Goal: Transaction & Acquisition: Purchase product/service

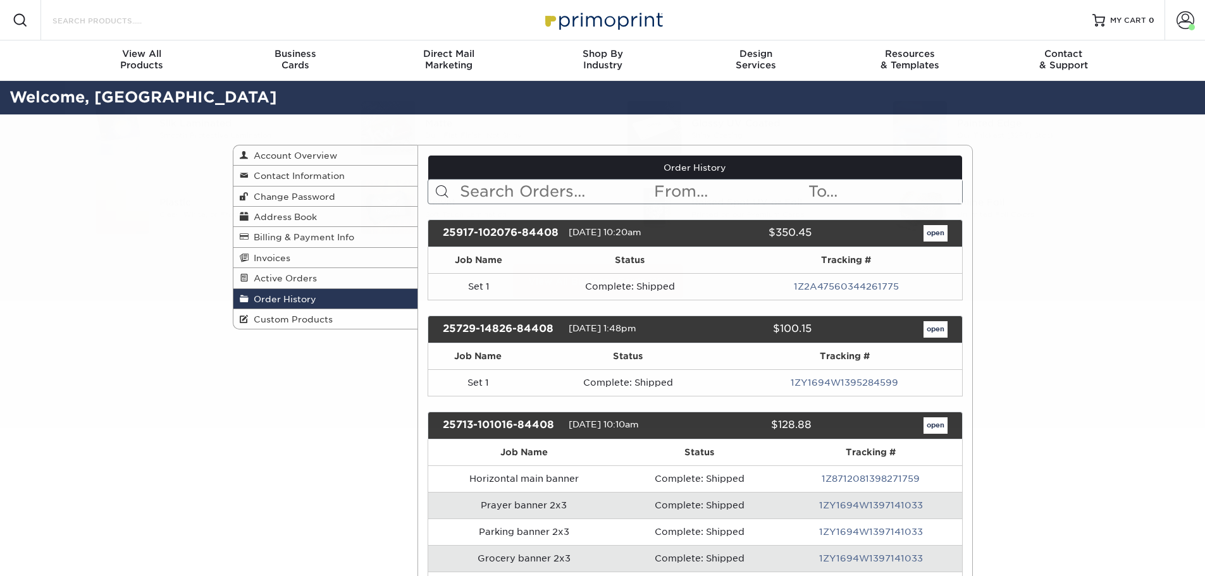
click at [120, 21] on input "Search Products" at bounding box center [112, 20] width 123 height 15
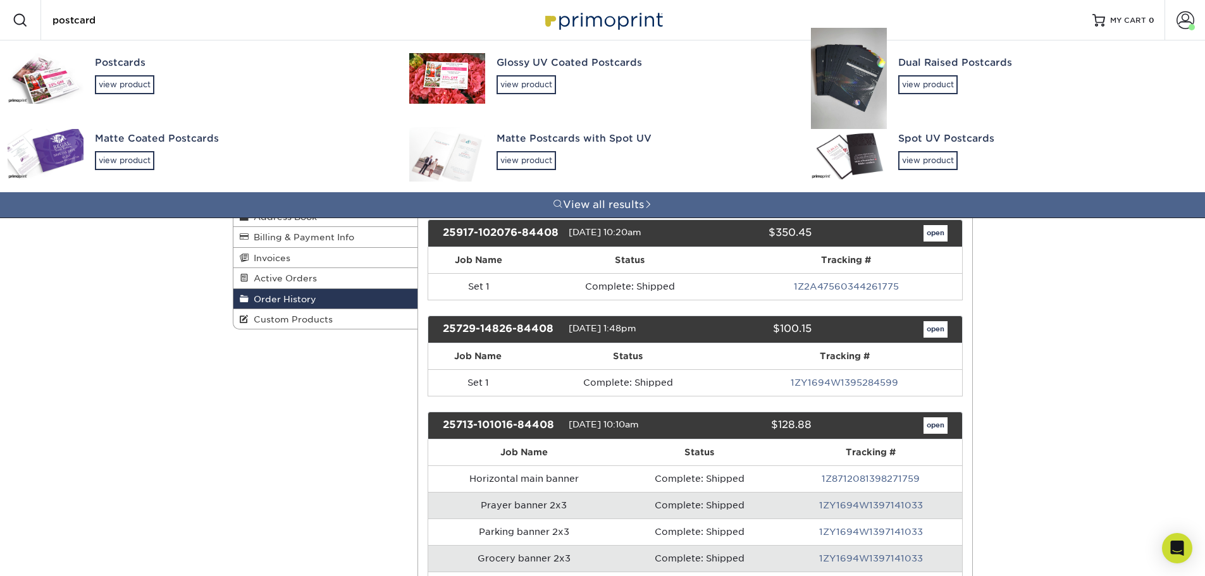
type input "postcard"
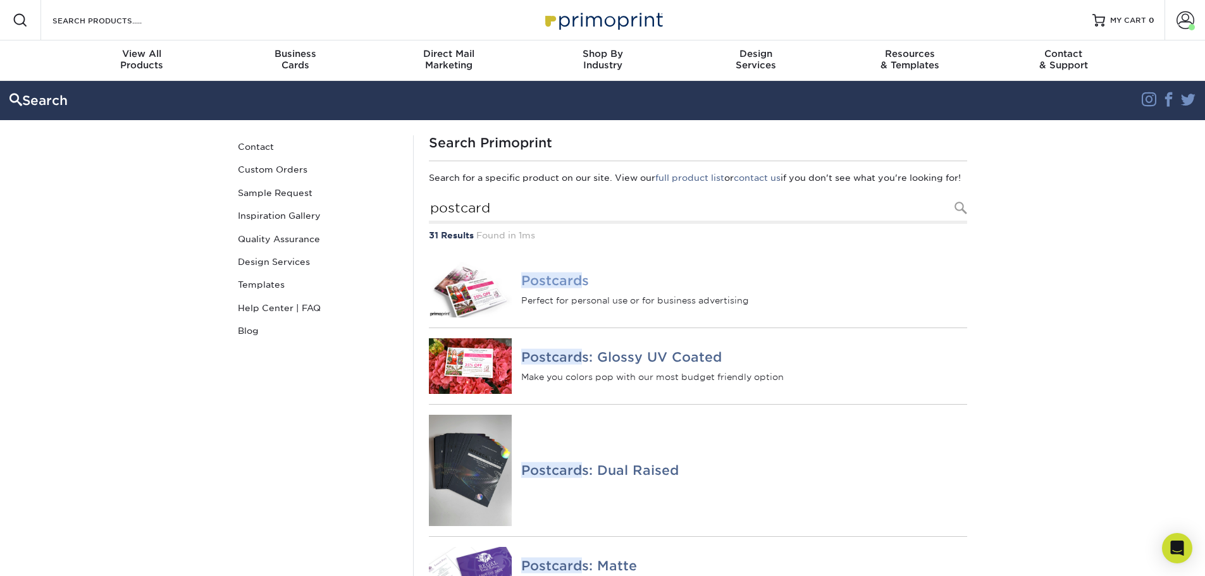
click at [537, 288] on em "Postcard" at bounding box center [551, 281] width 61 height 16
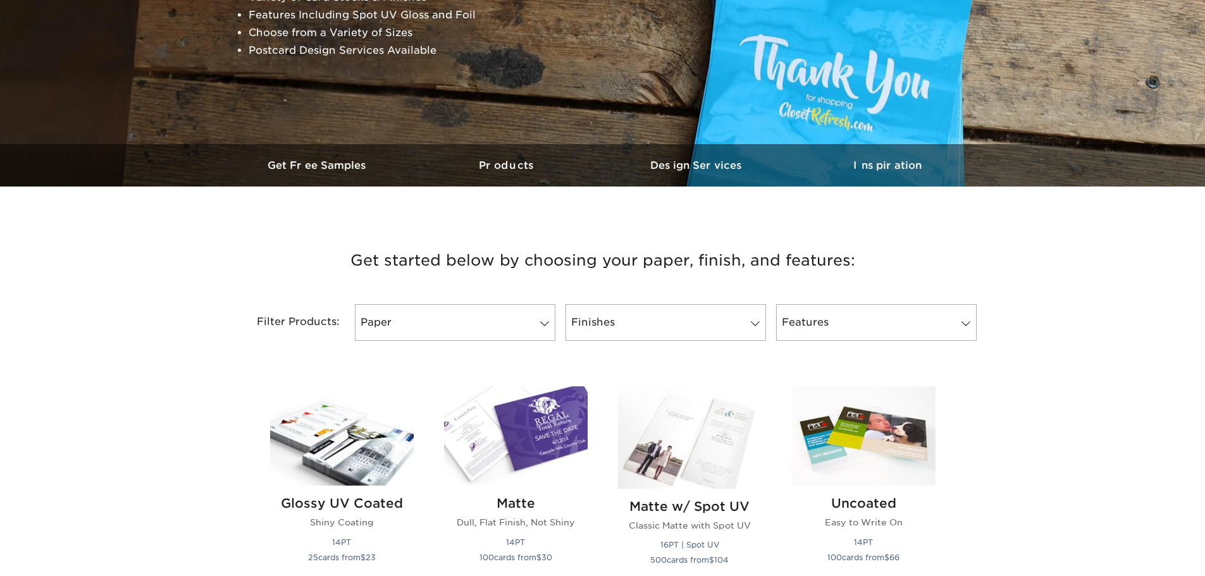
scroll to position [506, 0]
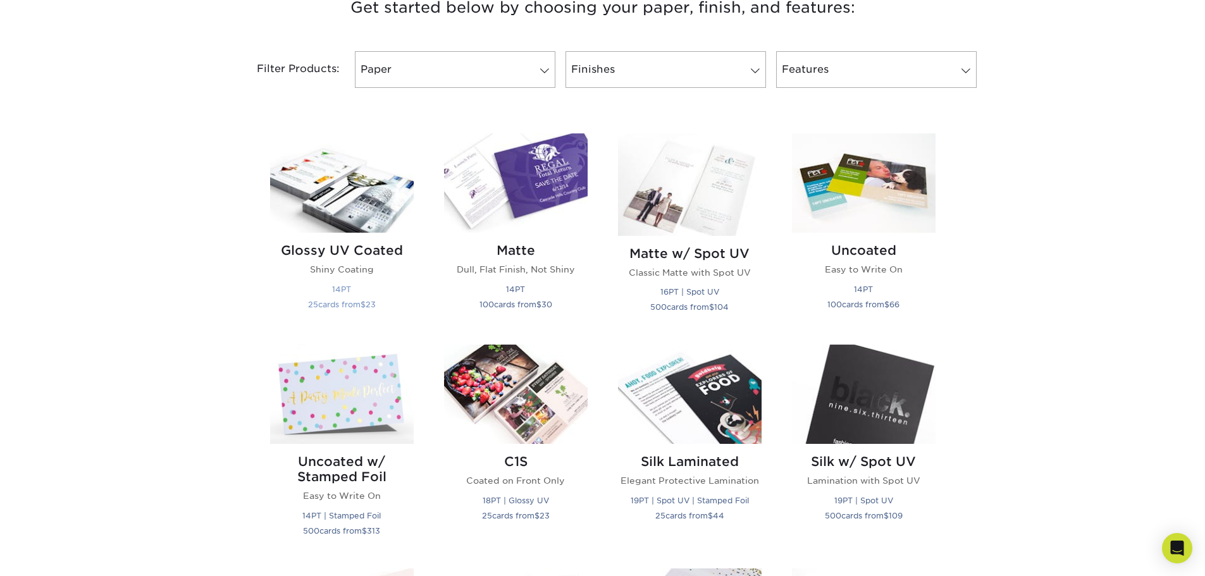
click at [360, 255] on h2 "Glossy UV Coated" at bounding box center [342, 250] width 144 height 15
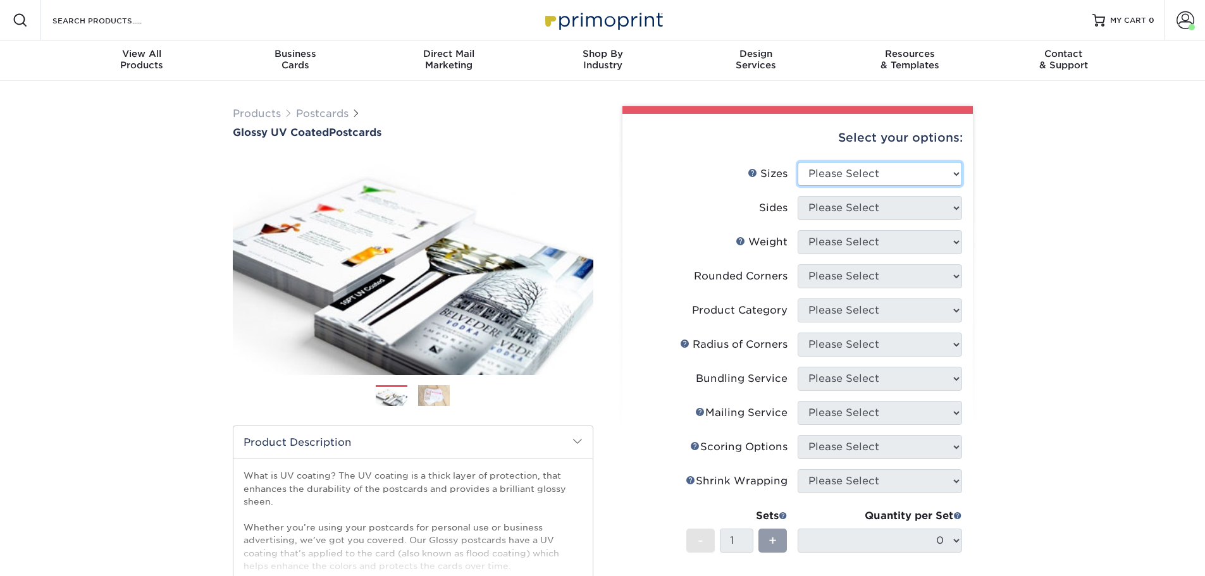
click at [869, 171] on select "Please Select 1.5" x 7" 2" x 4" 2" x 6" 2" x 7" 2" x 8" 2.12" x 5.5" 2.12" x 5.…" at bounding box center [880, 174] width 164 height 24
select select "4.00x6.00"
click at [798, 162] on select "Please Select 1.5" x 7" 2" x 4" 2" x 6" 2" x 7" 2" x 8" 2.12" x 5.5" 2.12" x 5.…" at bounding box center [880, 174] width 164 height 24
click at [849, 213] on select "Please Select Print Both Sides Print Front Only" at bounding box center [880, 208] width 164 height 24
select select "13abbda7-1d64-4f25-8bb2-c179b224825d"
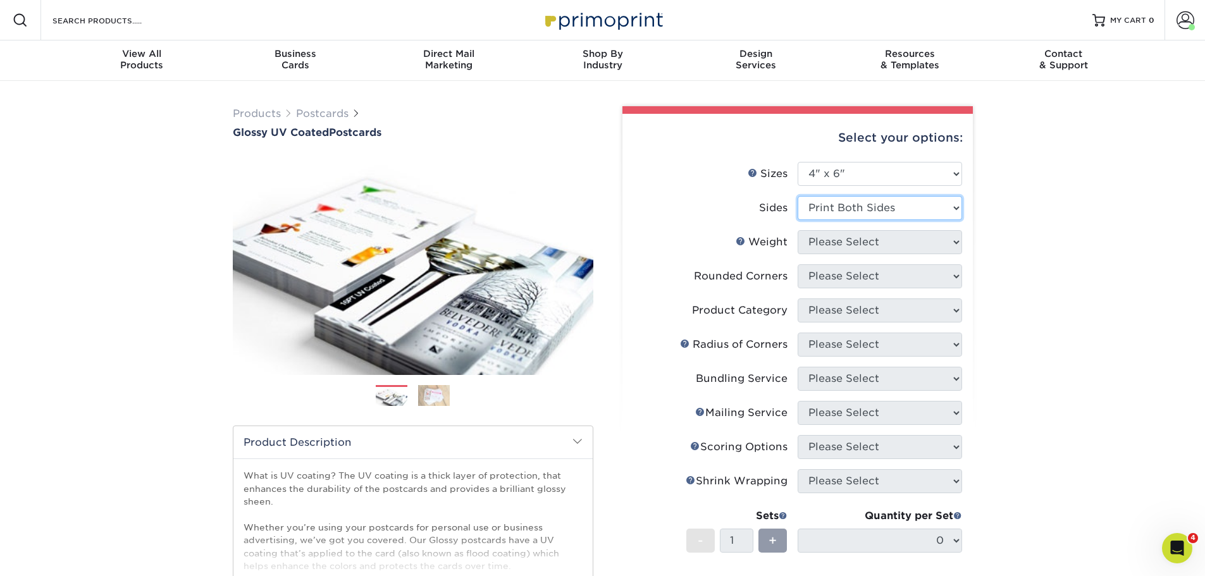
click at [798, 196] on select "Please Select Print Both Sides Print Front Only" at bounding box center [880, 208] width 164 height 24
click at [850, 245] on select "Please Select 14PT 16PT 18PT C1S" at bounding box center [880, 242] width 164 height 24
select select "14PT"
click at [798, 230] on select "Please Select 14PT 16PT 18PT C1S" at bounding box center [880, 242] width 164 height 24
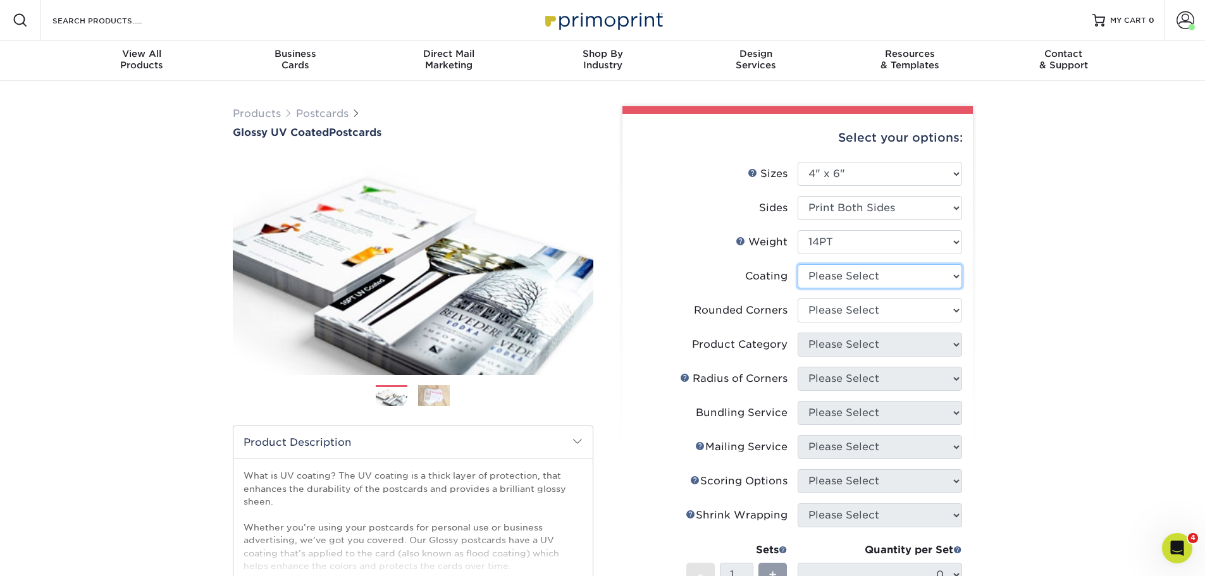
drag, startPoint x: 846, startPoint y: 277, endPoint x: 845, endPoint y: 287, distance: 10.3
click at [846, 277] on select at bounding box center [880, 276] width 164 height 24
select select "1e8116af-acfc-44b1-83dc-8181aa338834"
click at [798, 264] on select at bounding box center [880, 276] width 164 height 24
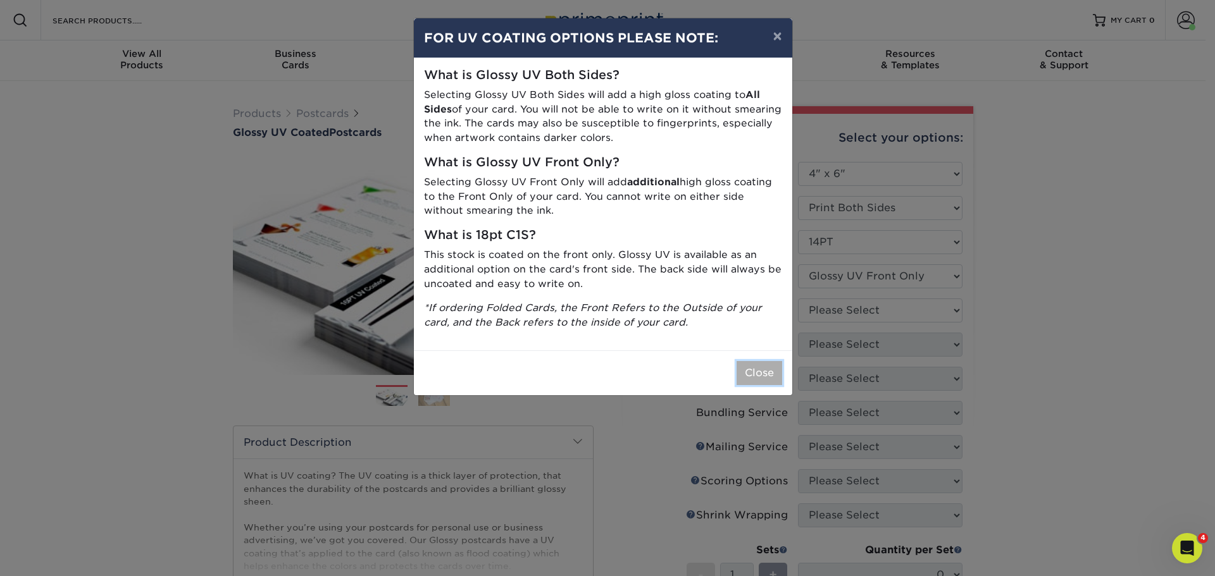
click at [759, 383] on button "Close" at bounding box center [759, 373] width 46 height 24
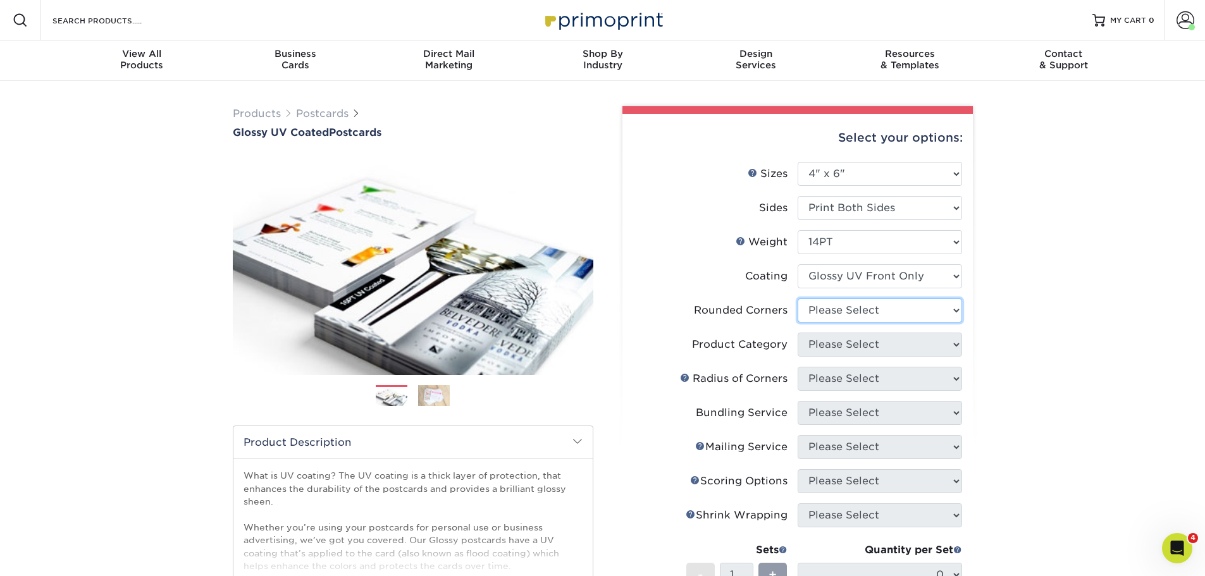
click at [860, 312] on select "Please Select Yes - Round 4 Corners No" at bounding box center [880, 311] width 164 height 24
select select "0"
click at [798, 299] on select "Please Select Yes - Round 4 Corners No" at bounding box center [880, 311] width 164 height 24
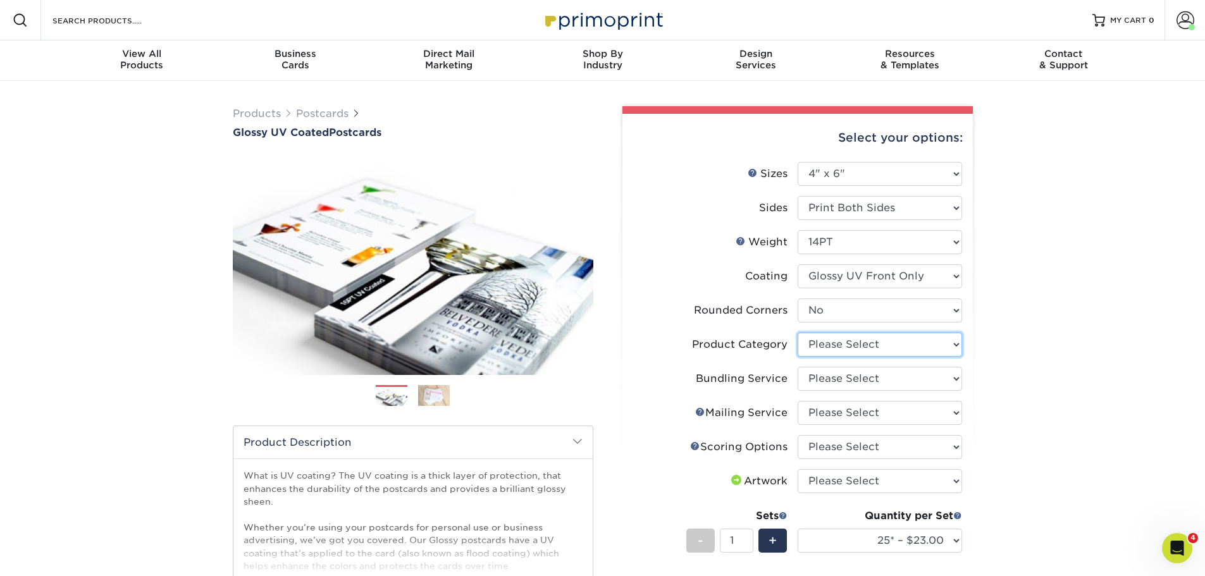
click at [854, 344] on select "Please Select Postcards" at bounding box center [880, 345] width 164 height 24
select select "9b7272e0-d6c8-4c3c-8e97-d3a1bcdab858"
click at [798, 333] on select "Please Select Postcards" at bounding box center [880, 345] width 164 height 24
click at [853, 379] on select "Please Select No Bundling Services Yes, Bundles of 50 (+2 Days) Yes, Bundles of…" at bounding box center [880, 379] width 164 height 24
select select "58689abb-25c0-461c-a4c3-a80b627d6649"
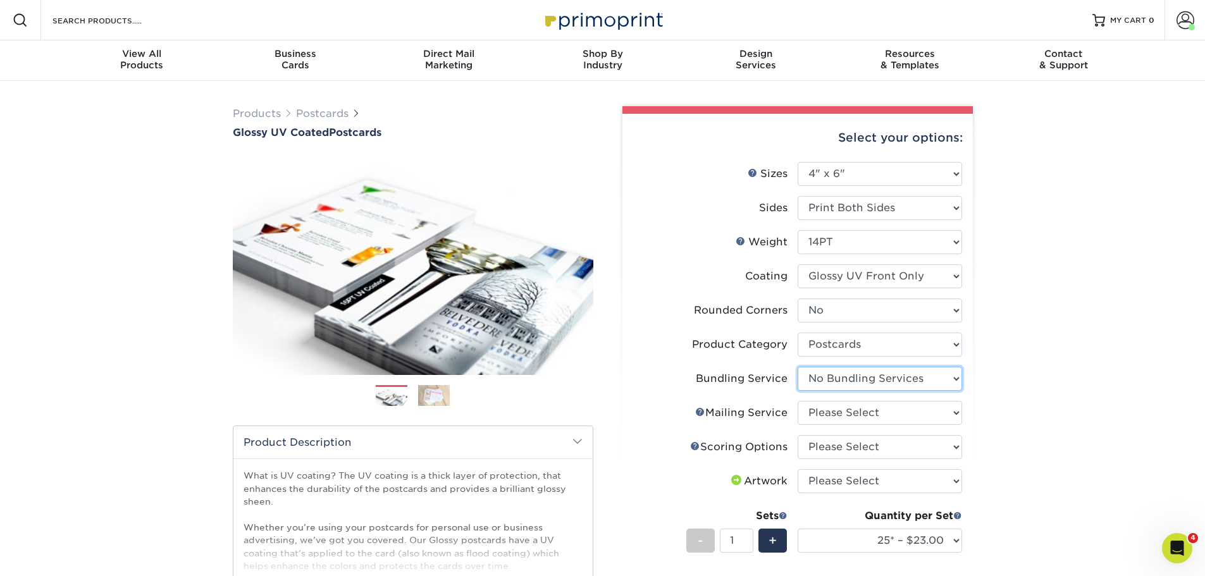
click at [798, 367] on select "Please Select No Bundling Services Yes, Bundles of 50 (+2 Days) Yes, Bundles of…" at bounding box center [880, 379] width 164 height 24
click at [855, 413] on select "Please Select No Direct Mailing Service No, I will mail/stamp/imprint Direct Ma…" at bounding box center [880, 413] width 164 height 24
select select "3e5e9bdd-d78a-4c28-a41d-fe1407925ca6"
click at [798, 401] on select "Please Select No Direct Mailing Service No, I will mail/stamp/imprint Direct Ma…" at bounding box center [880, 413] width 164 height 24
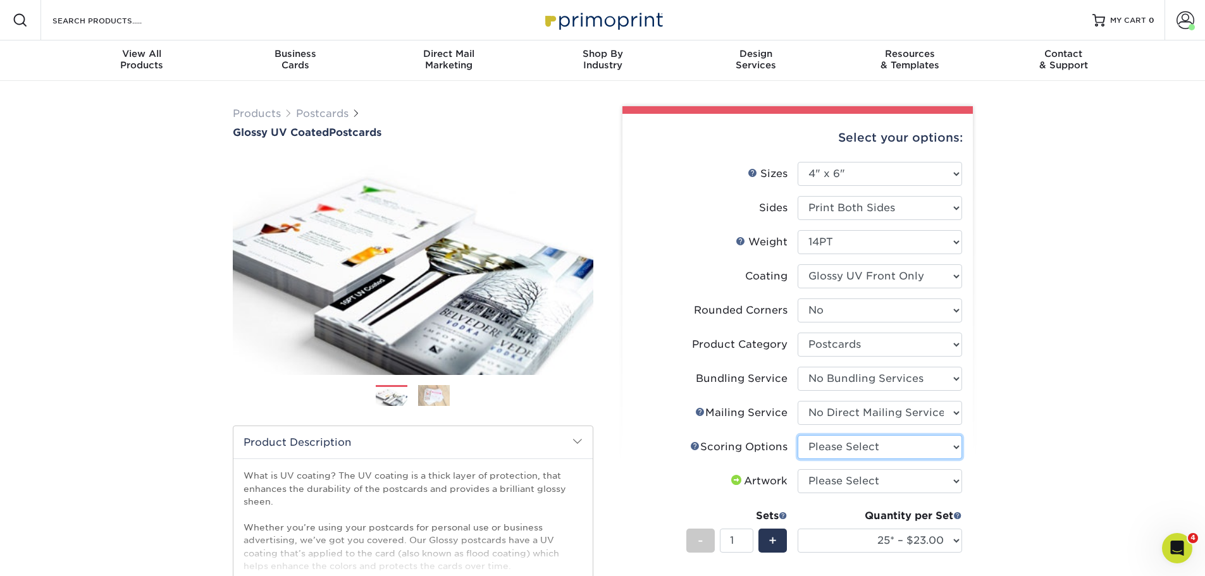
click at [860, 449] on select "Please Select No Scoring One Score" at bounding box center [880, 447] width 164 height 24
click at [798, 435] on select "Please Select No Scoring One Score" at bounding box center [880, 447] width 164 height 24
drag, startPoint x: 855, startPoint y: 450, endPoint x: 855, endPoint y: 459, distance: 8.9
click at [855, 456] on select "Please Select No Scoring One Score" at bounding box center [880, 447] width 164 height 24
select select "16ebe401-5398-422d-8cb0-f3adbb82deb5"
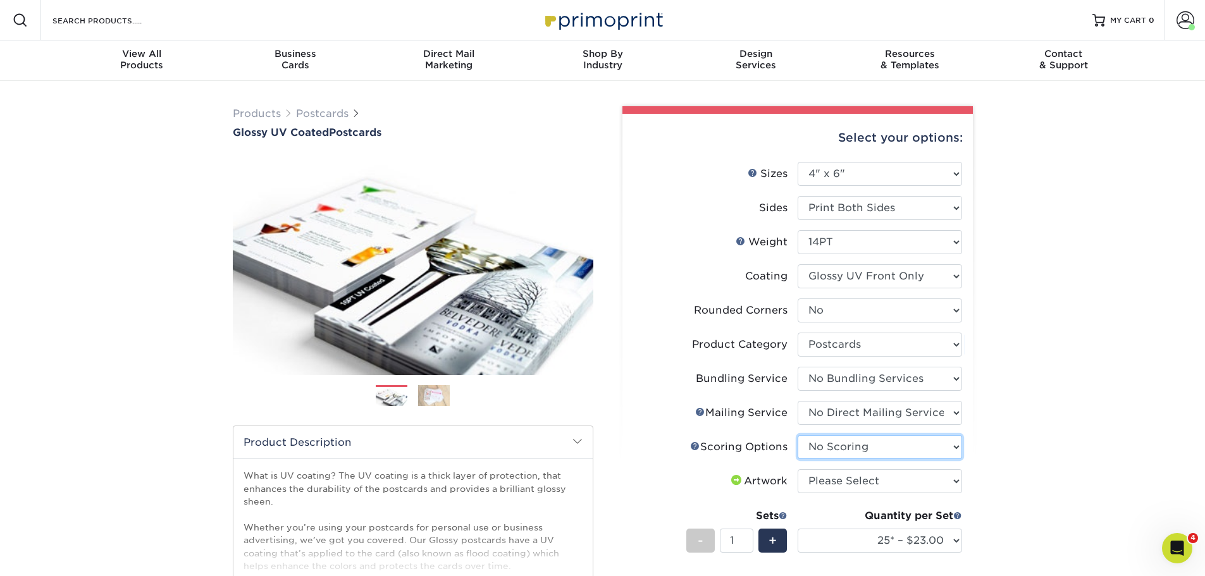
click at [798, 435] on select "Please Select No Scoring One Score" at bounding box center [880, 447] width 164 height 24
click at [852, 479] on select "Please Select I will upload files I need a design - $150" at bounding box center [880, 481] width 164 height 24
select select "upload"
click at [798, 469] on select "Please Select I will upload files I need a design - $150" at bounding box center [880, 481] width 164 height 24
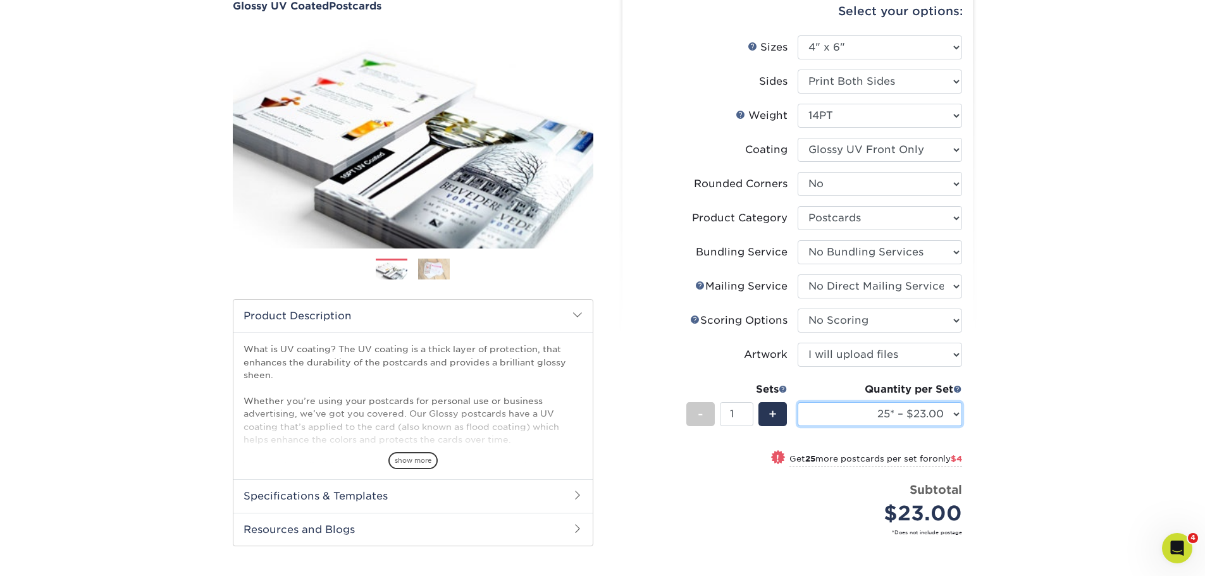
click at [876, 415] on select "25* – $23.00 50* – $27.00 75* – $33.00 100* – $40.00 250* – $71.00 500 – $85.00…" at bounding box center [880, 414] width 164 height 24
select select "500 – $85.00"
click at [798, 402] on select "25* – $23.00 50* – $27.00 75* – $33.00 100* – $40.00 250* – $71.00 500 – $85.00…" at bounding box center [880, 414] width 164 height 24
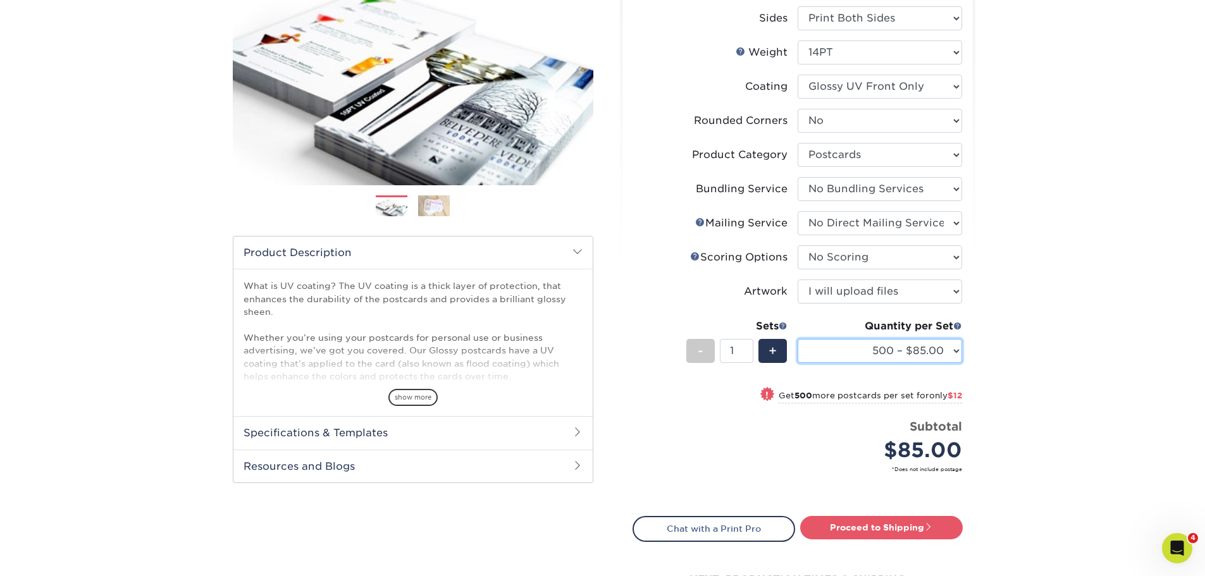
scroll to position [253, 0]
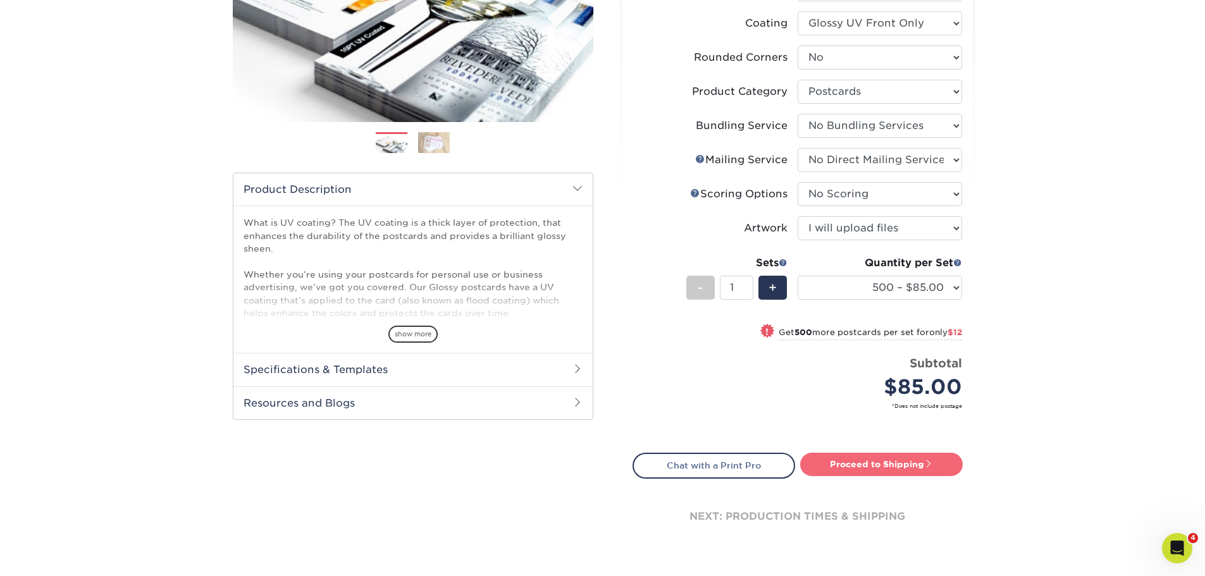
click at [846, 462] on link "Proceed to Shipping" at bounding box center [881, 464] width 163 height 23
type input "Set 1"
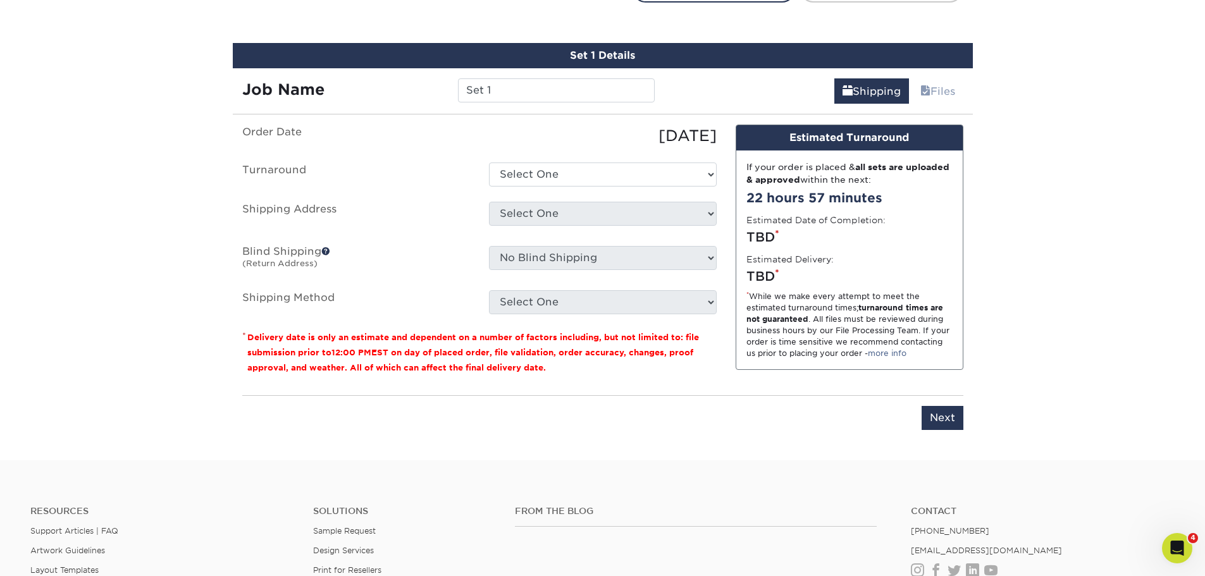
scroll to position [741, 0]
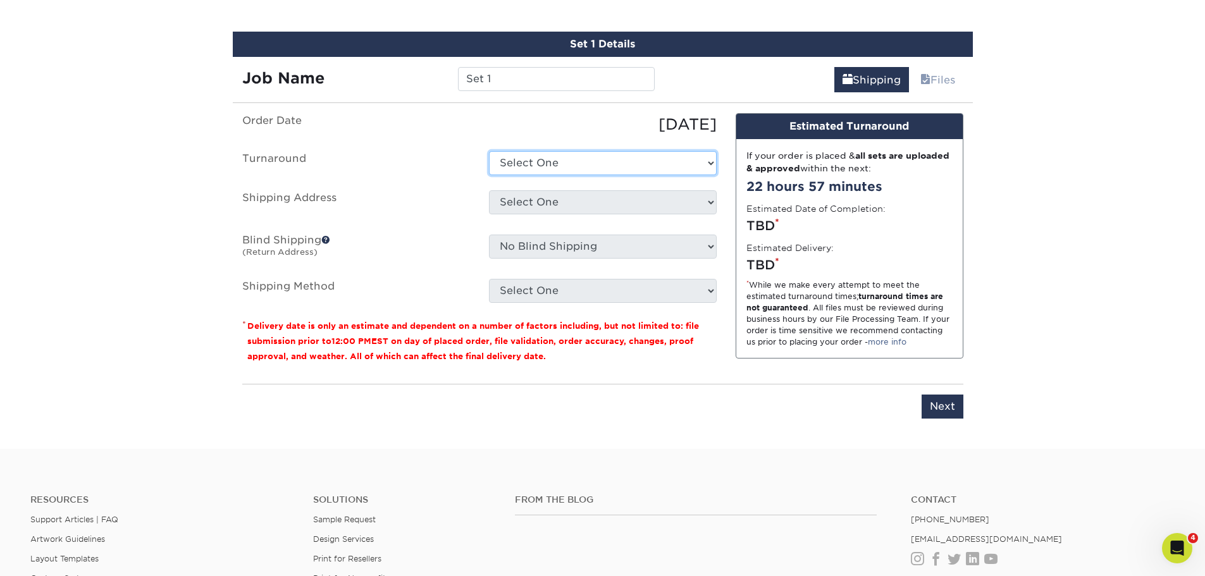
click at [548, 166] on select "Select One 2-4 Business Days 2 Day Next Business Day" at bounding box center [603, 163] width 228 height 24
select select "8c1907bb-f984-46fa-92b6-1e5c5e9f3b2e"
click at [489, 151] on select "Select One 2-4 Business Days 2 Day Next Business Day" at bounding box center [603, 163] width 228 height 24
click at [544, 206] on select "Select One Hope City Printing + Add New Address" at bounding box center [603, 202] width 228 height 24
select select "252763"
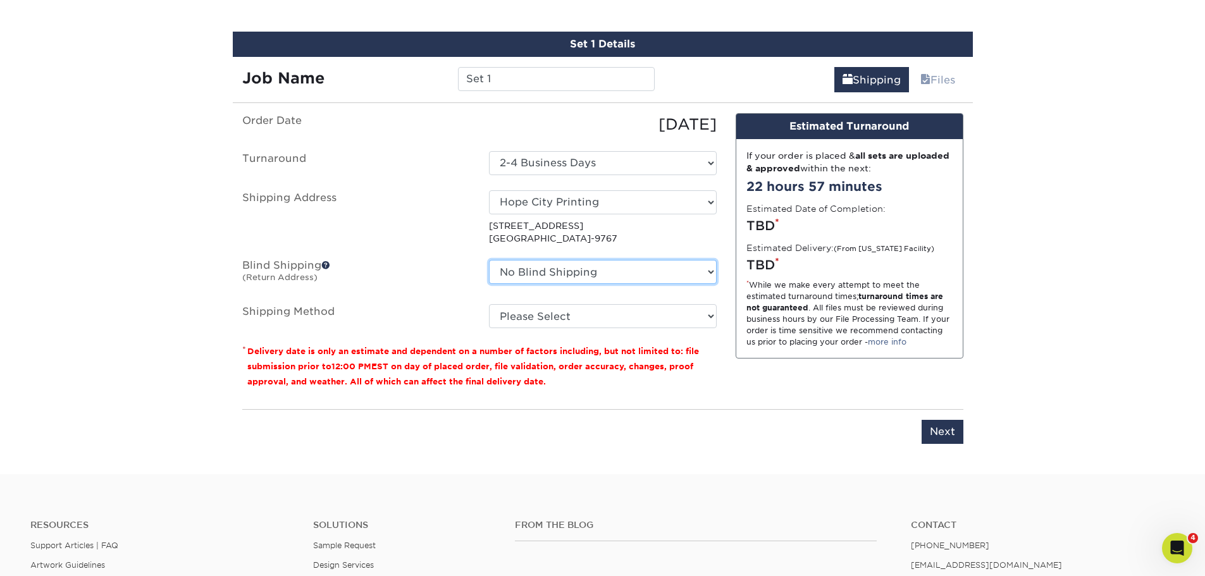
click at [566, 275] on select "No Blind Shipping Hope City Printing + Add New Address" at bounding box center [603, 272] width 228 height 24
select select "252763"
click at [489, 260] on select "No Blind Shipping Hope City Printing + Add New Address" at bounding box center [603, 272] width 228 height 24
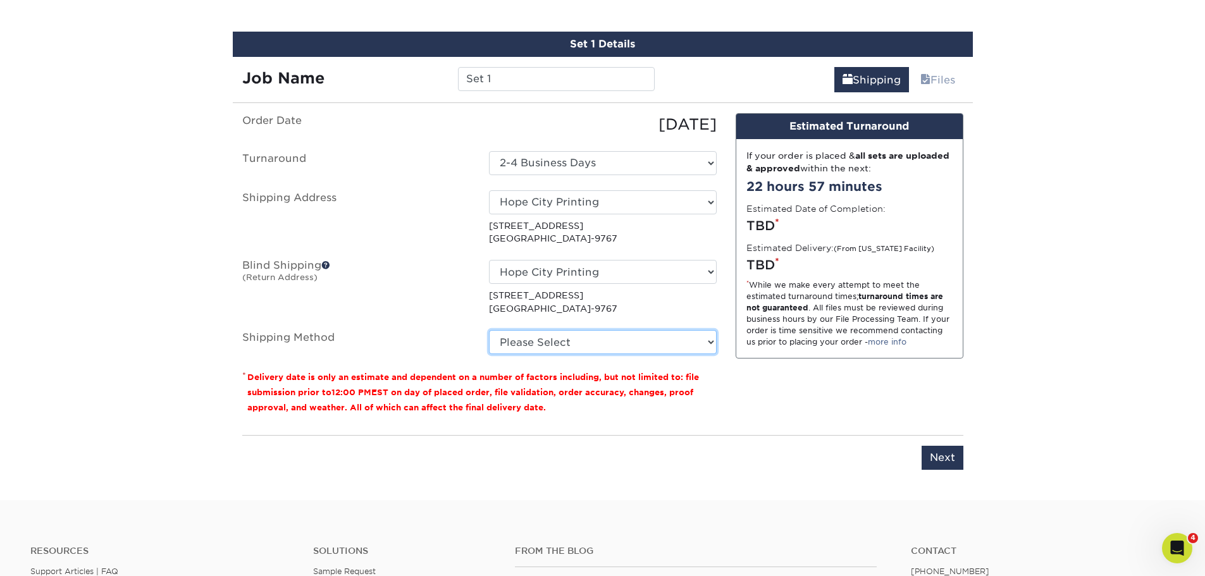
click at [590, 350] on select "Please Select Ground Shipping (+$25.29) 3 Day Shipping Service (+$32.29) 2 Day …" at bounding box center [603, 342] width 228 height 24
select select "03"
click at [489, 330] on select "Please Select Ground Shipping (+$25.29) 3 Day Shipping Service (+$32.29) 2 Day …" at bounding box center [603, 342] width 228 height 24
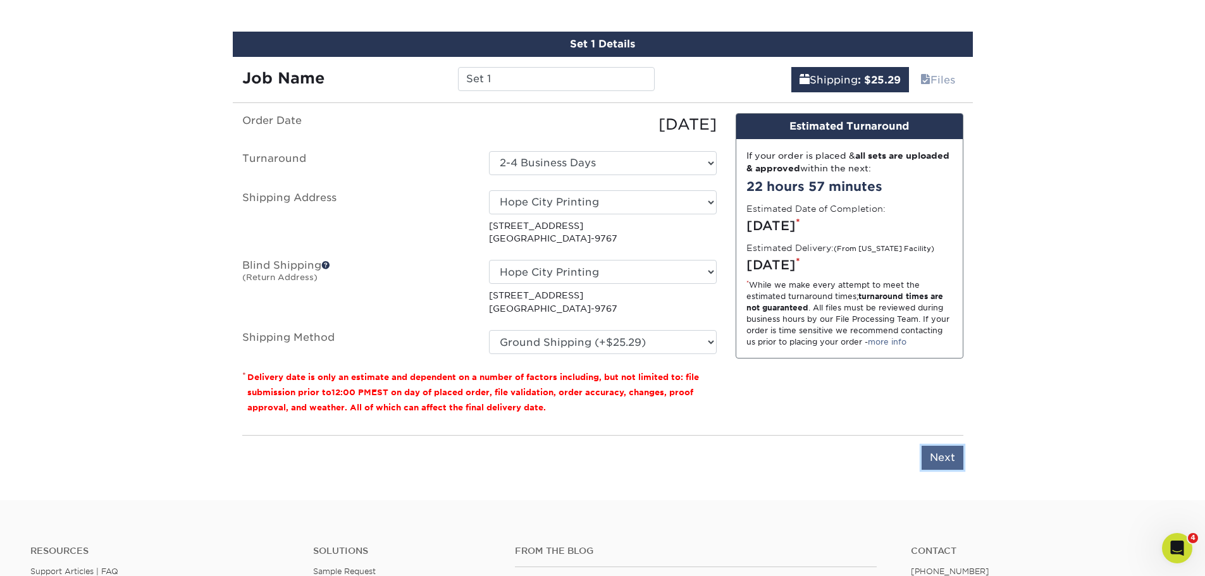
click at [944, 456] on input "Next" at bounding box center [943, 458] width 42 height 24
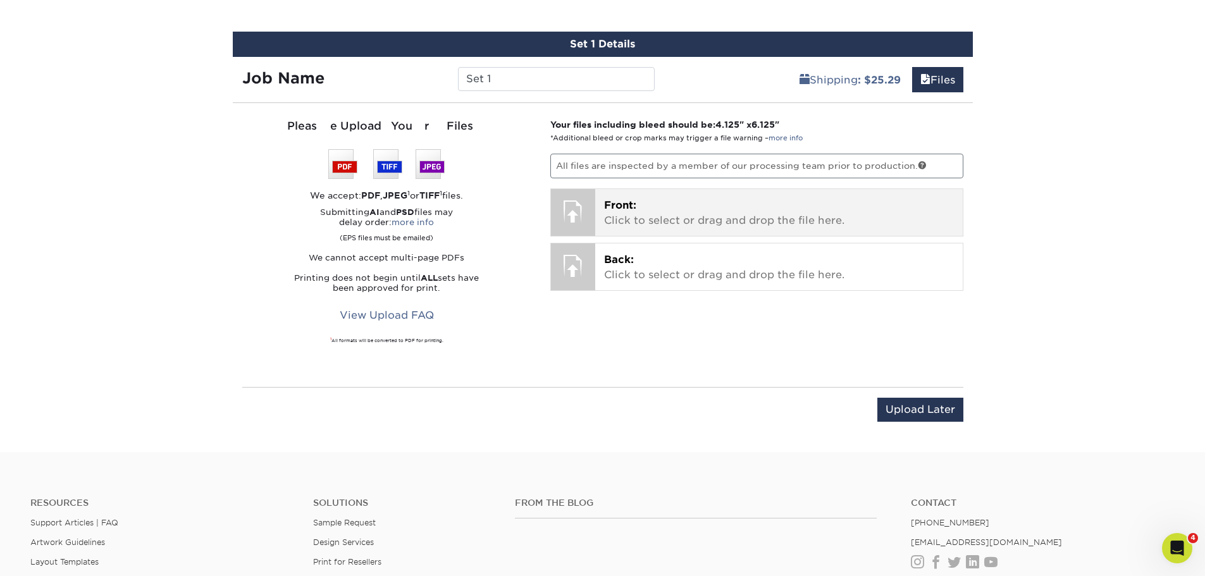
click at [585, 218] on div at bounding box center [573, 211] width 44 height 44
click at [642, 209] on p "Front: Click to select or drag and drop the file here." at bounding box center [779, 213] width 350 height 30
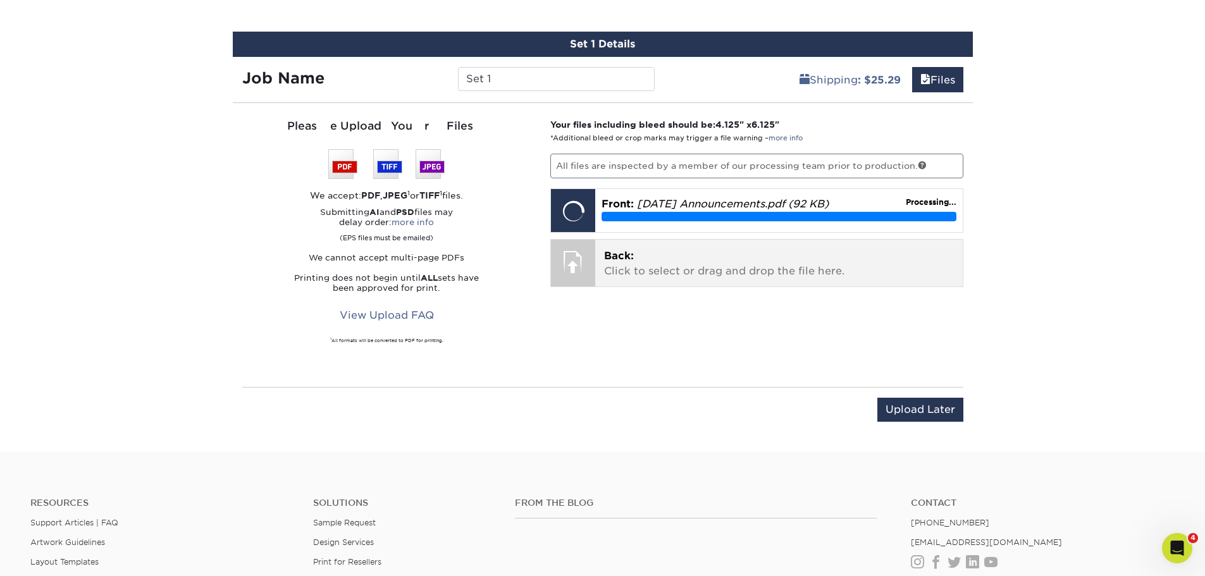
click at [638, 270] on p "Back: Click to select or drag and drop the file here." at bounding box center [779, 264] width 350 height 30
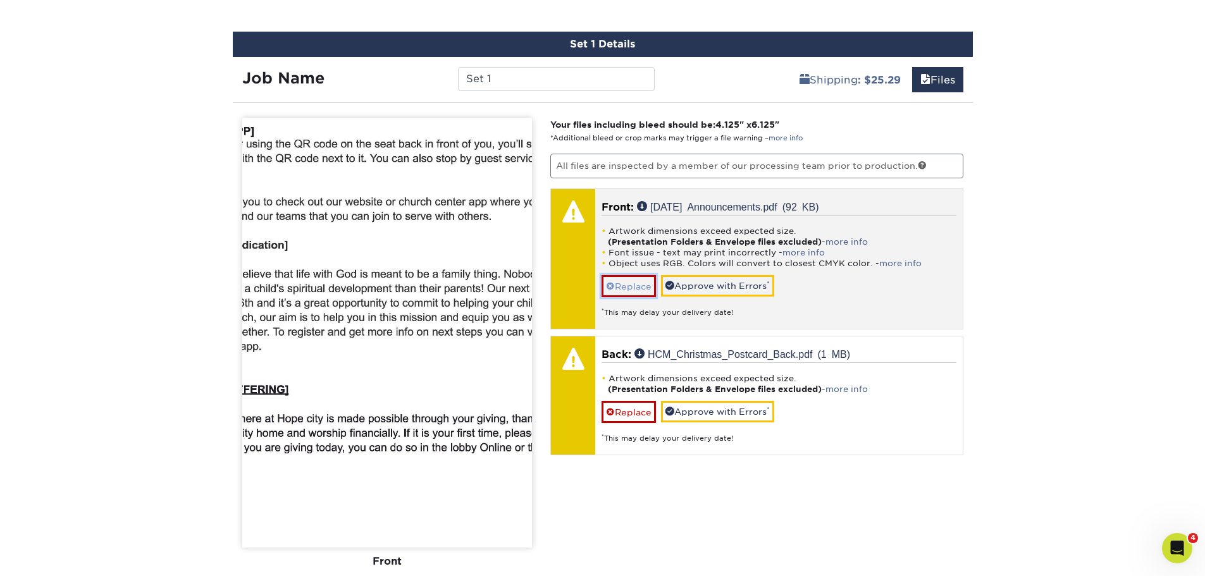
click at [628, 283] on link "Replace" at bounding box center [629, 286] width 54 height 22
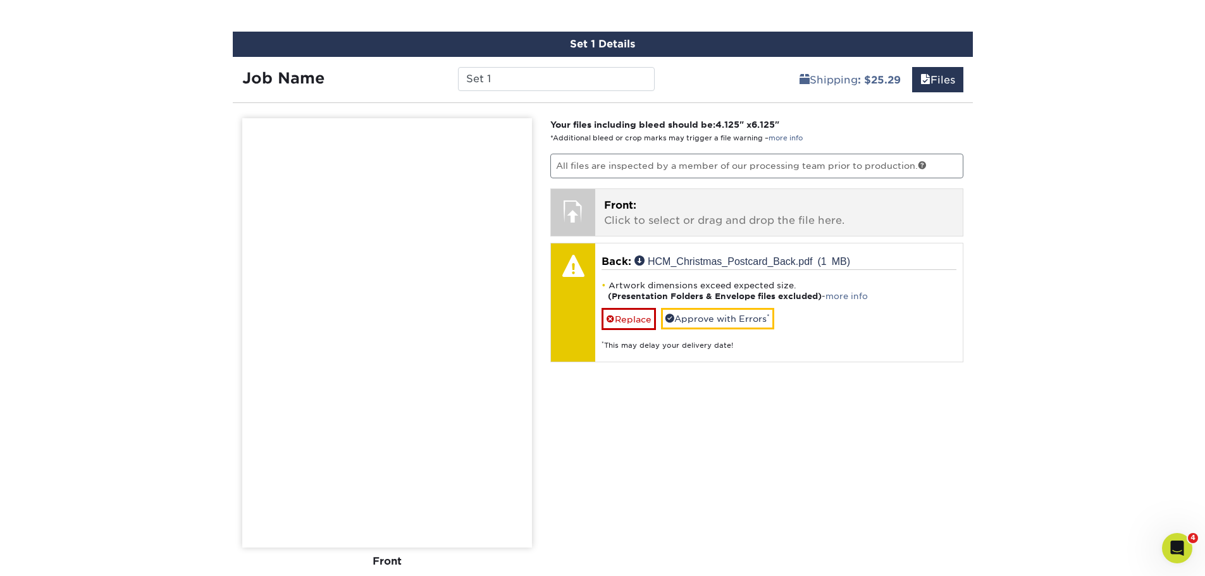
click at [605, 209] on span "Front:" at bounding box center [620, 205] width 32 height 12
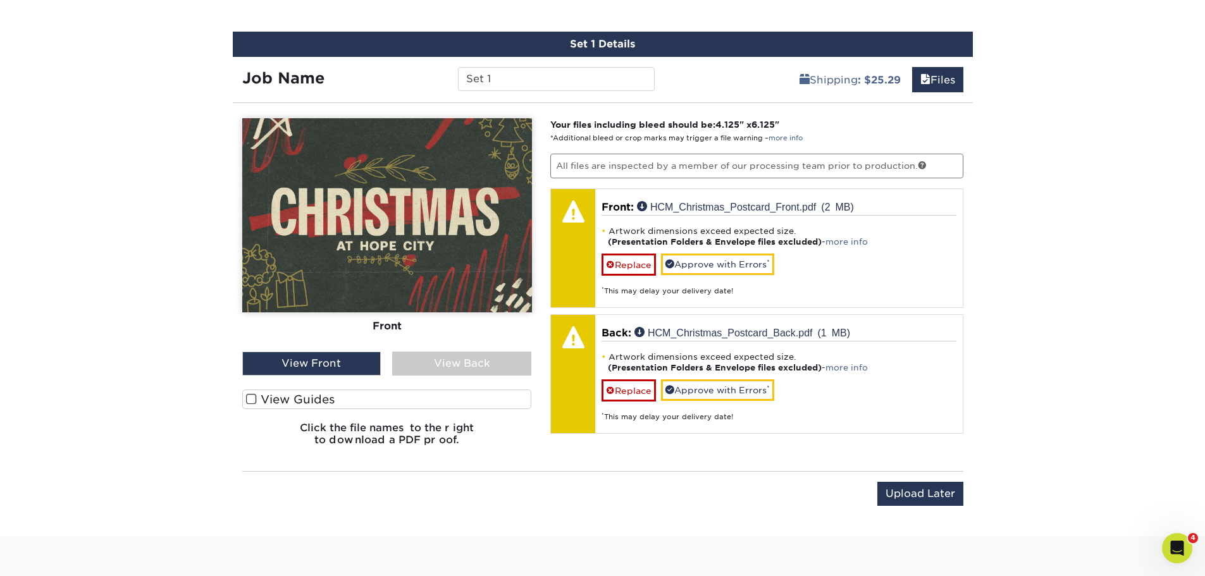
drag, startPoint x: 407, startPoint y: 364, endPoint x: 375, endPoint y: 363, distance: 32.9
click at [407, 364] on div "View Back" at bounding box center [461, 364] width 139 height 24
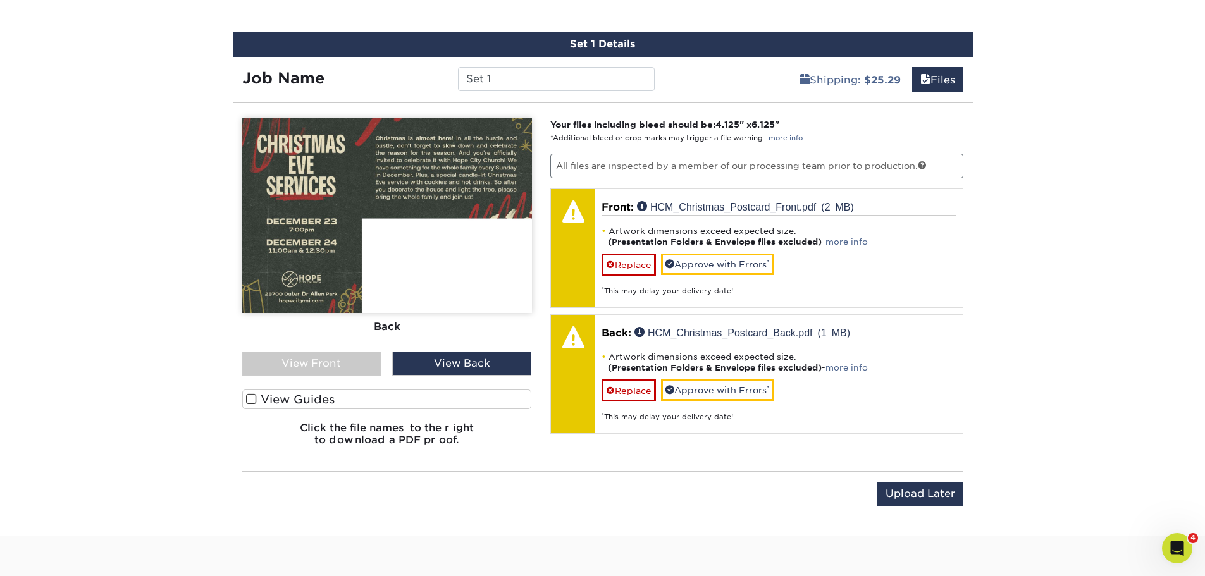
click at [342, 364] on div "View Front" at bounding box center [311, 364] width 139 height 24
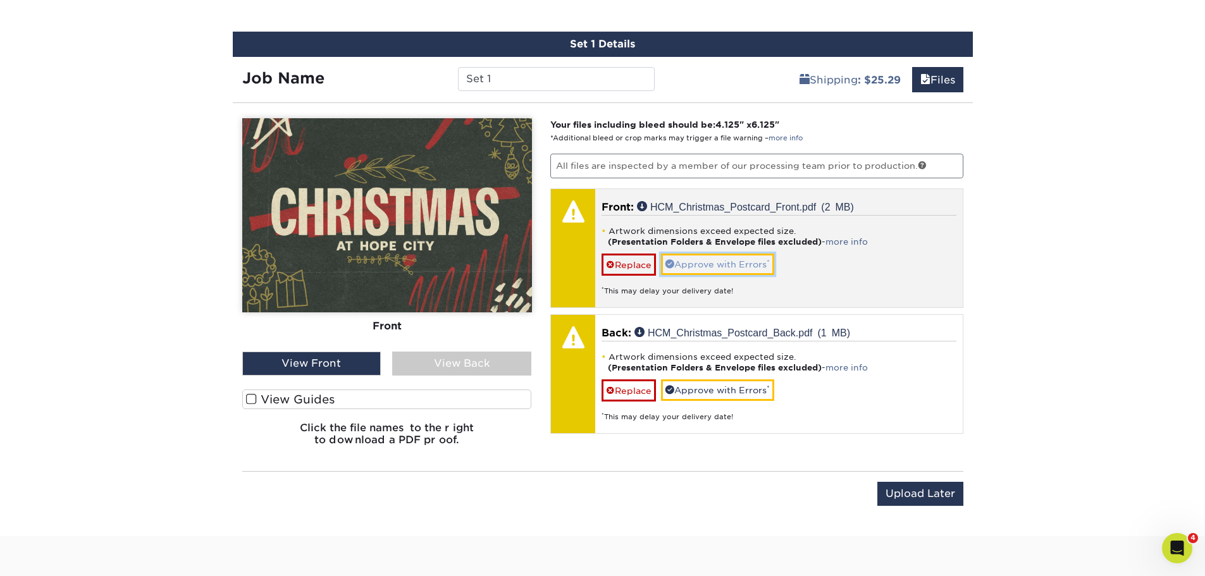
click at [717, 265] on link "Approve with Errors *" at bounding box center [717, 265] width 113 height 22
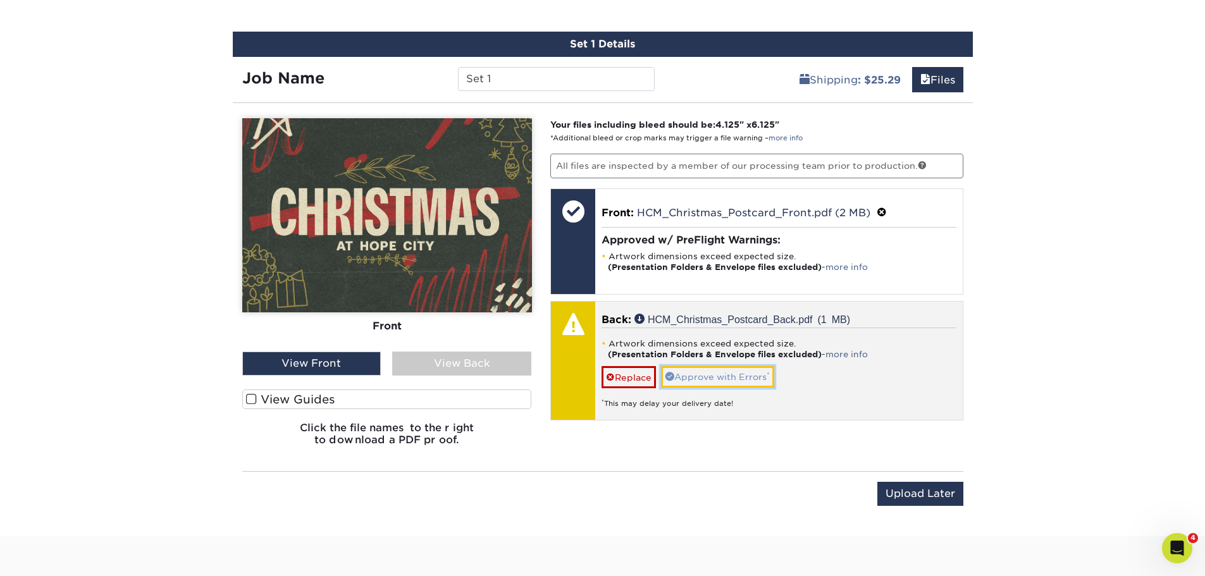
click at [733, 381] on link "Approve with Errors *" at bounding box center [717, 377] width 113 height 22
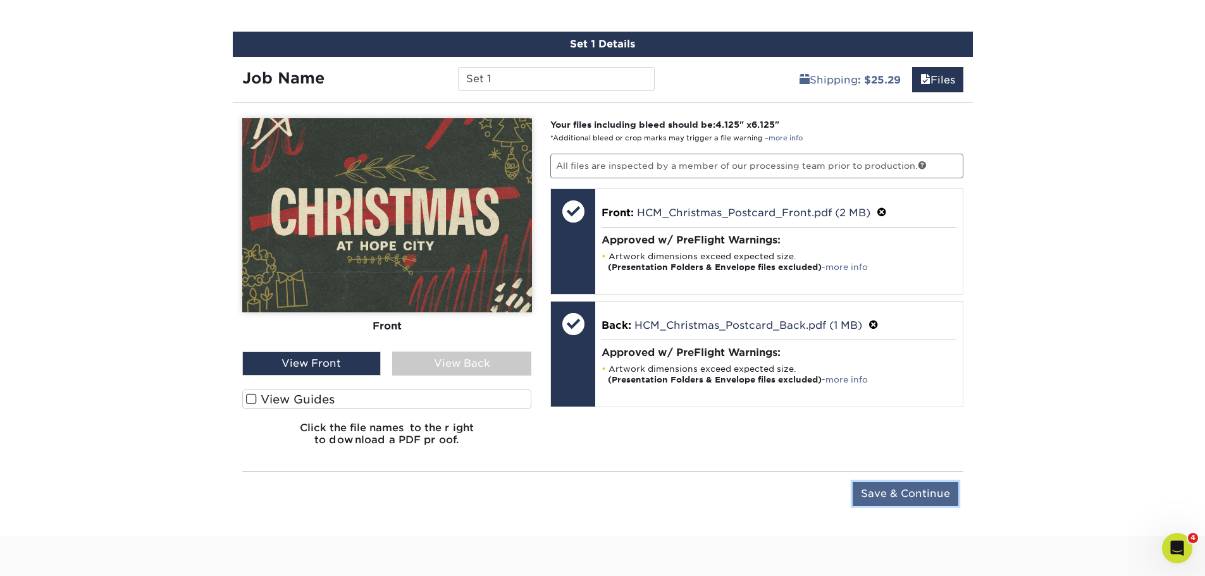
click at [903, 492] on input "Save & Continue" at bounding box center [906, 494] width 106 height 24
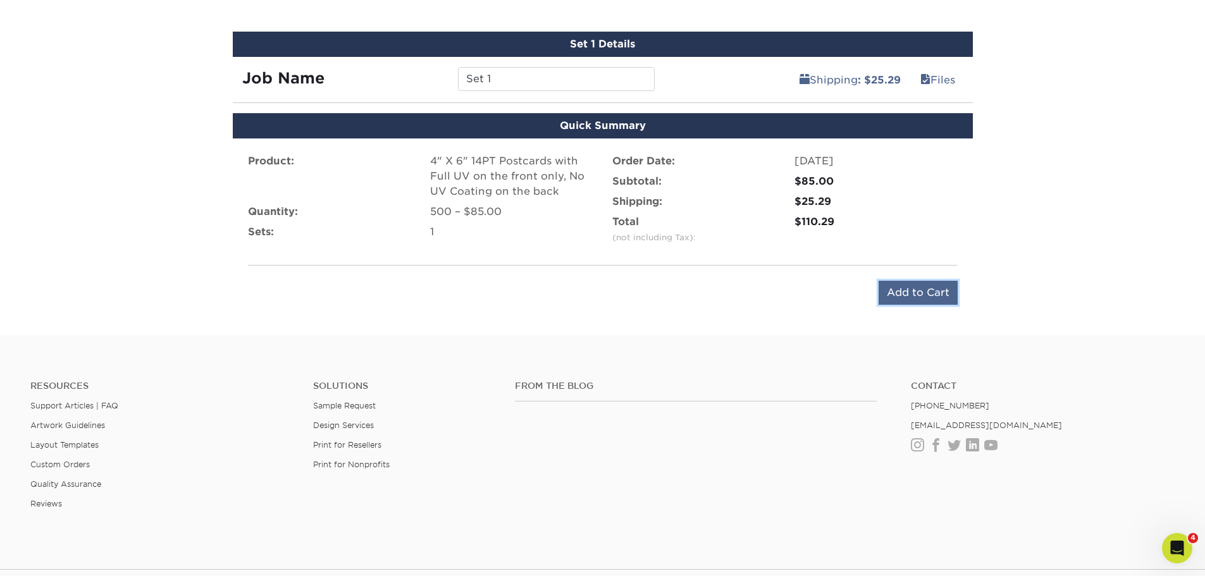
click at [917, 294] on input "Add to Cart" at bounding box center [918, 293] width 79 height 24
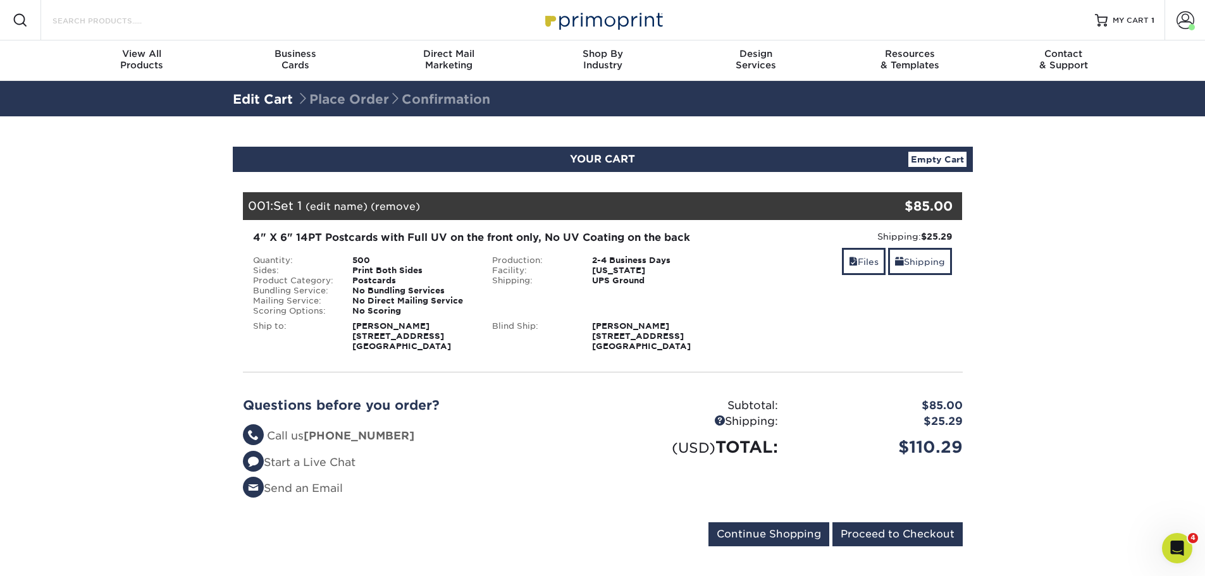
click at [103, 21] on input "Search Products" at bounding box center [112, 20] width 123 height 15
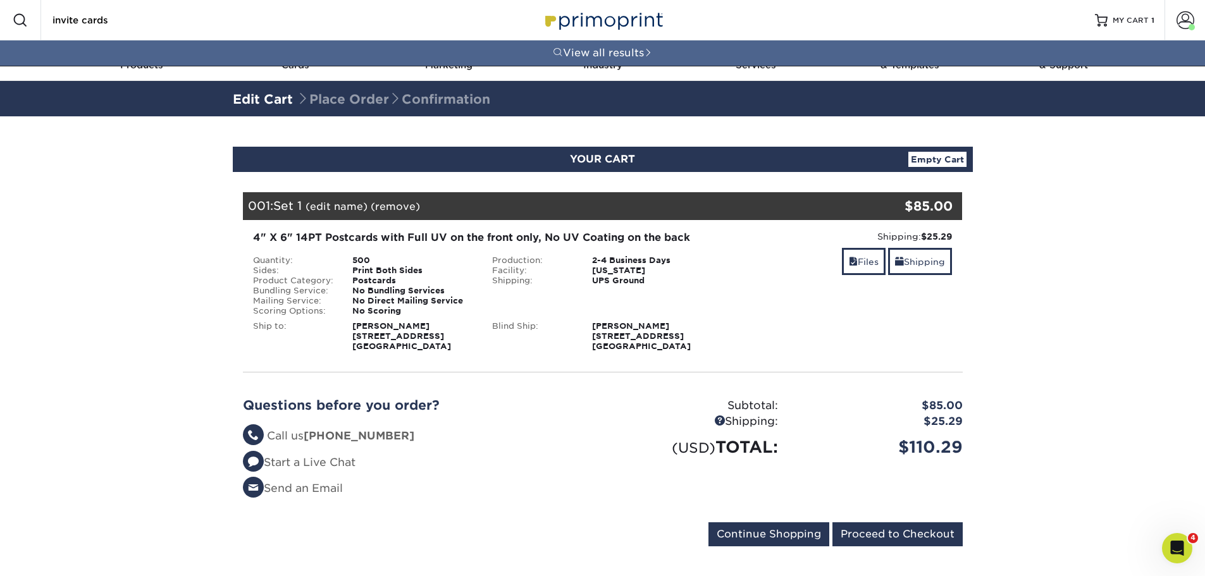
type input "invite cards"
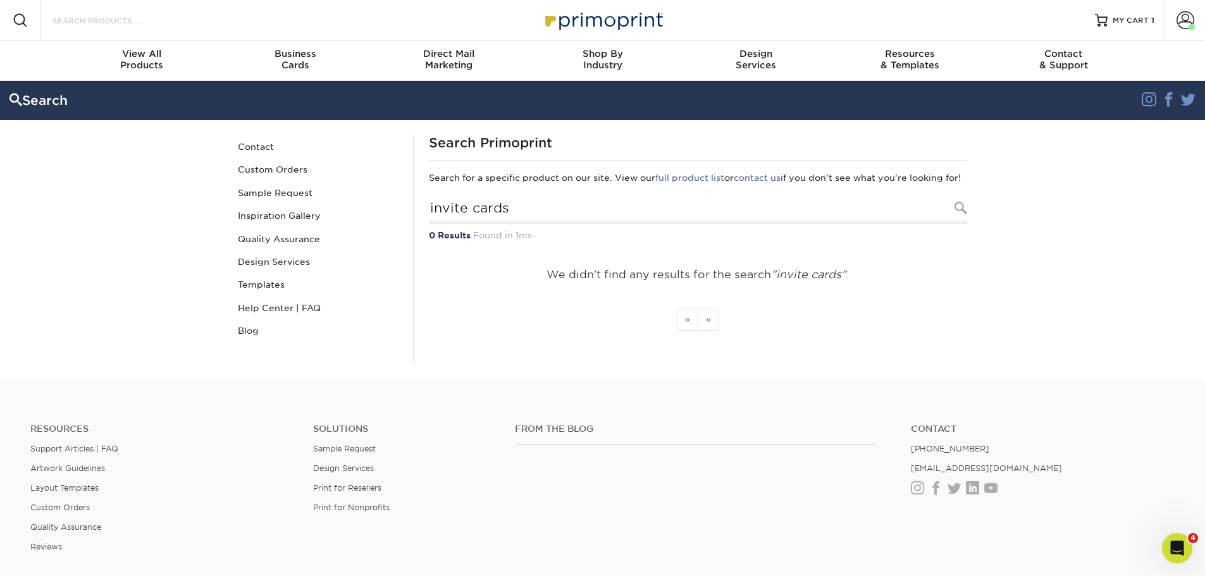
click at [139, 17] on input "Search Products" at bounding box center [112, 20] width 123 height 15
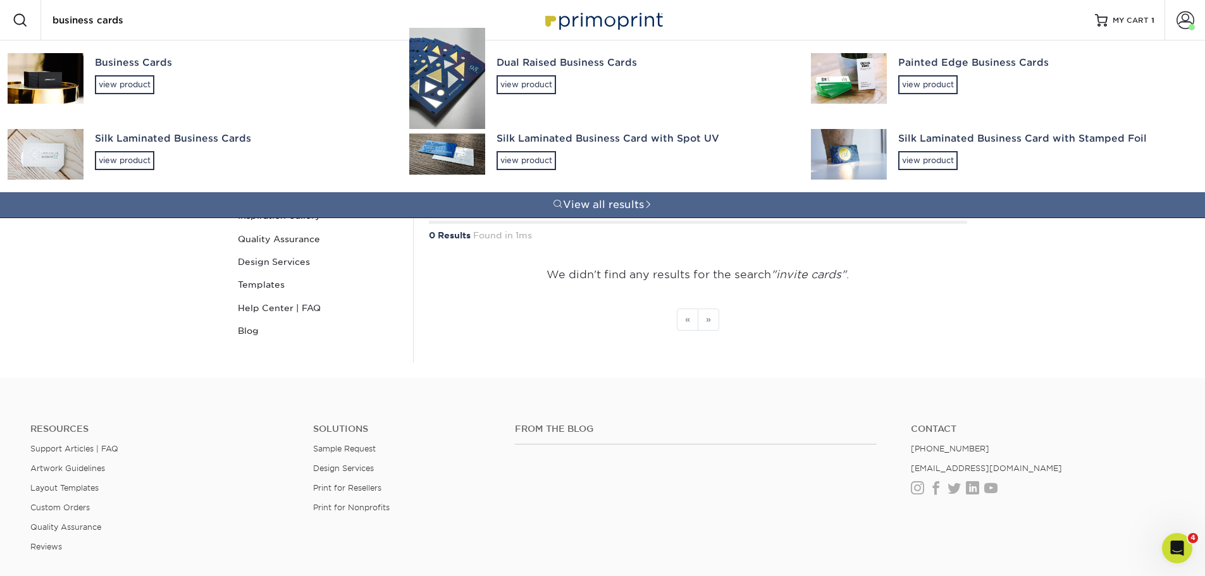
type input "business cards"
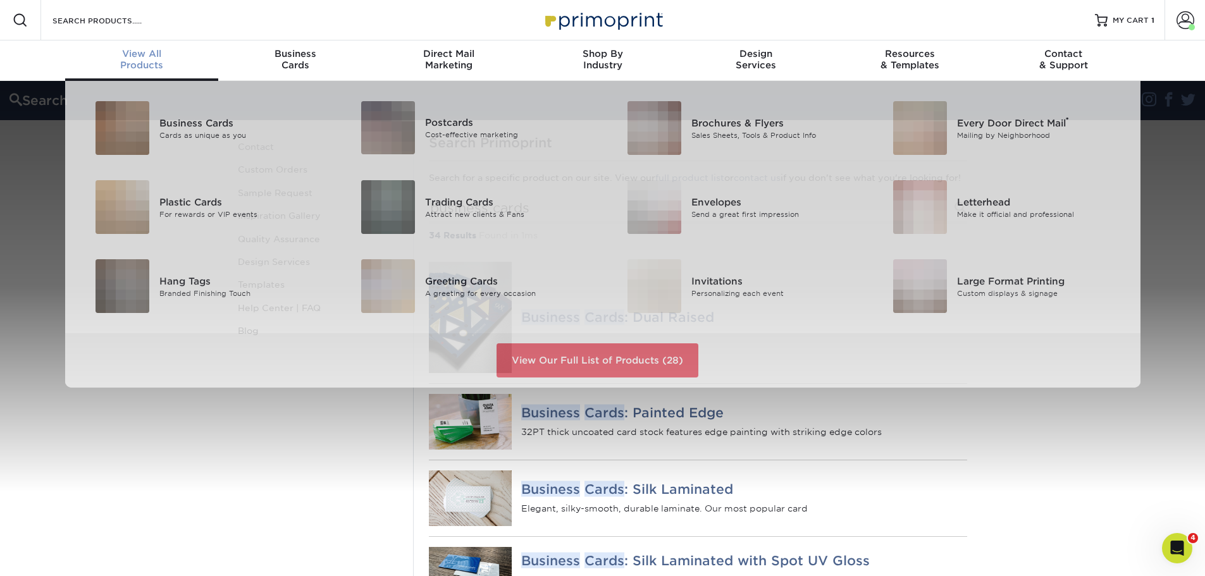
click at [133, 57] on span "View All" at bounding box center [142, 53] width 154 height 11
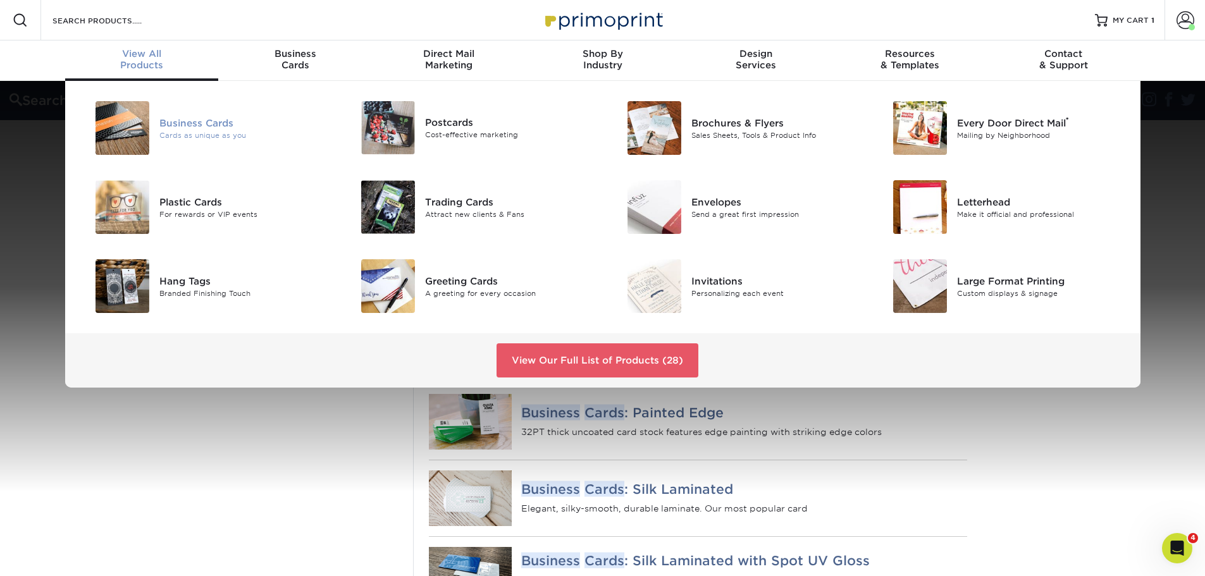
click at [186, 141] on div "Business Cards Cards as unique as you" at bounding box center [247, 128] width 177 height 54
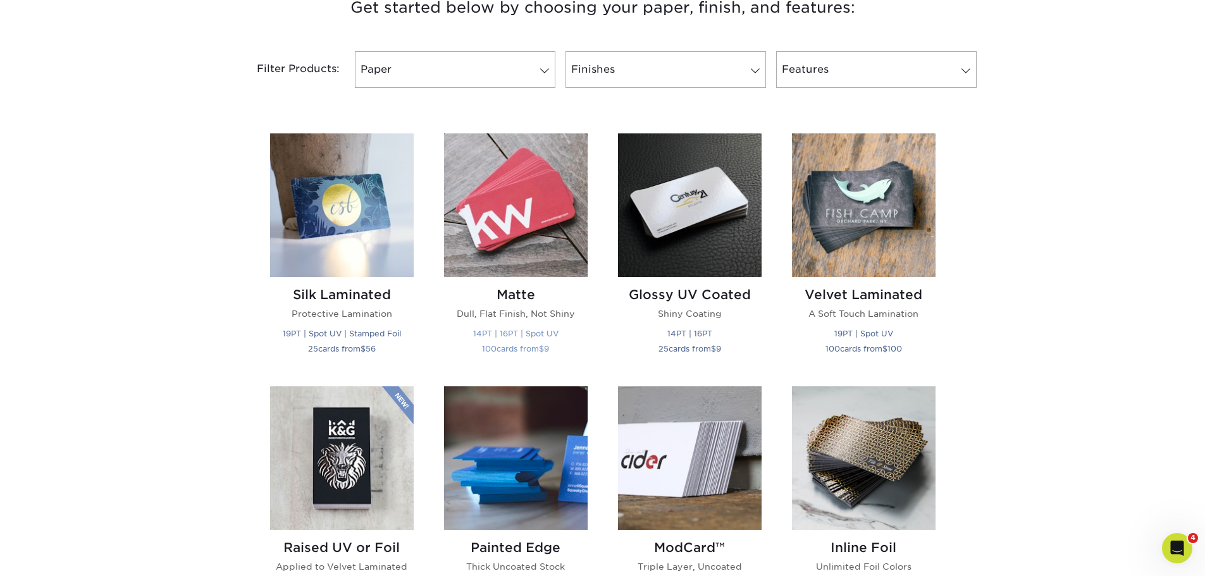
click at [468, 249] on img at bounding box center [516, 205] width 144 height 144
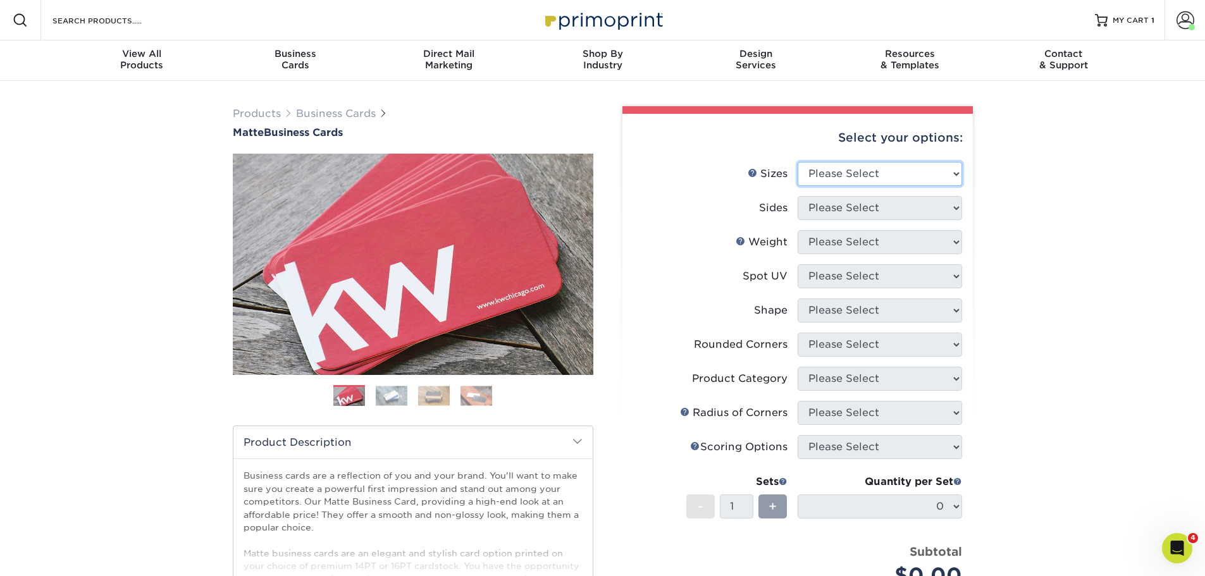
click at [931, 166] on select "Please Select 1.5" x 3.5" - Mini 1.75" x 3.5" - Mini 2" x 2" - Square 2" x 3" -…" at bounding box center [880, 174] width 164 height 24
select select "2.00x3.50"
click at [798, 162] on select "Please Select 1.5" x 3.5" - Mini 1.75" x 3.5" - Mini 2" x 2" - Square 2" x 3" -…" at bounding box center [880, 174] width 164 height 24
click at [872, 199] on select "Please Select Print Both Sides Print Front Only" at bounding box center [880, 208] width 164 height 24
select select "13abbda7-1d64-4f25-8bb2-c179b224825d"
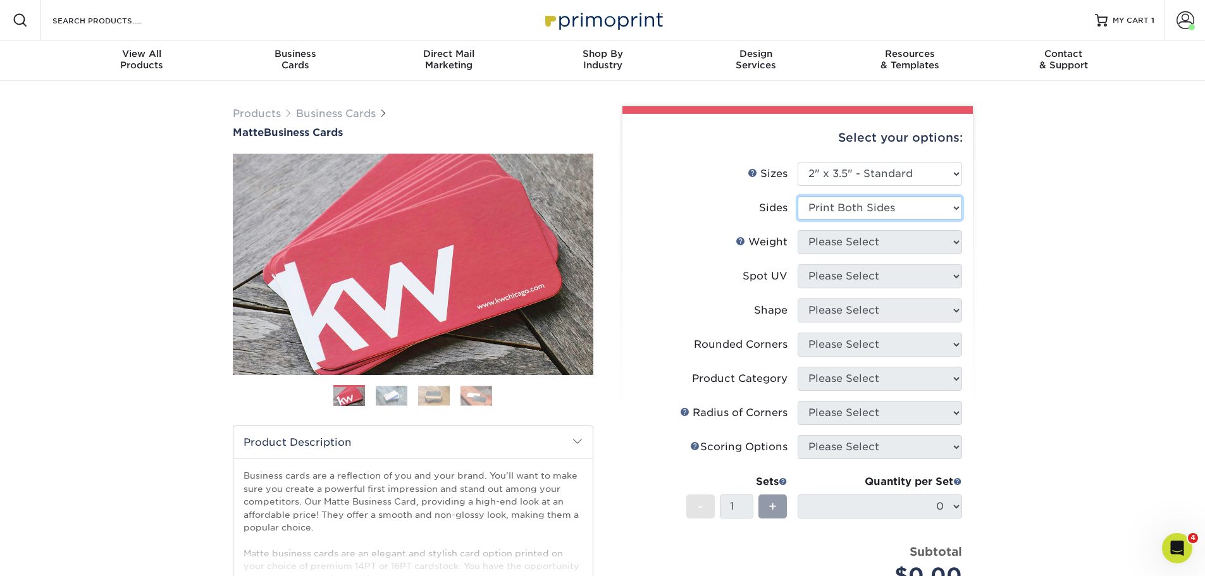
click at [798, 196] on select "Please Select Print Both Sides Print Front Only" at bounding box center [880, 208] width 164 height 24
click at [865, 246] on select "Please Select 16PT 14PT" at bounding box center [880, 242] width 164 height 24
select select "14PT"
click at [798, 230] on select "Please Select 16PT 14PT" at bounding box center [880, 242] width 164 height 24
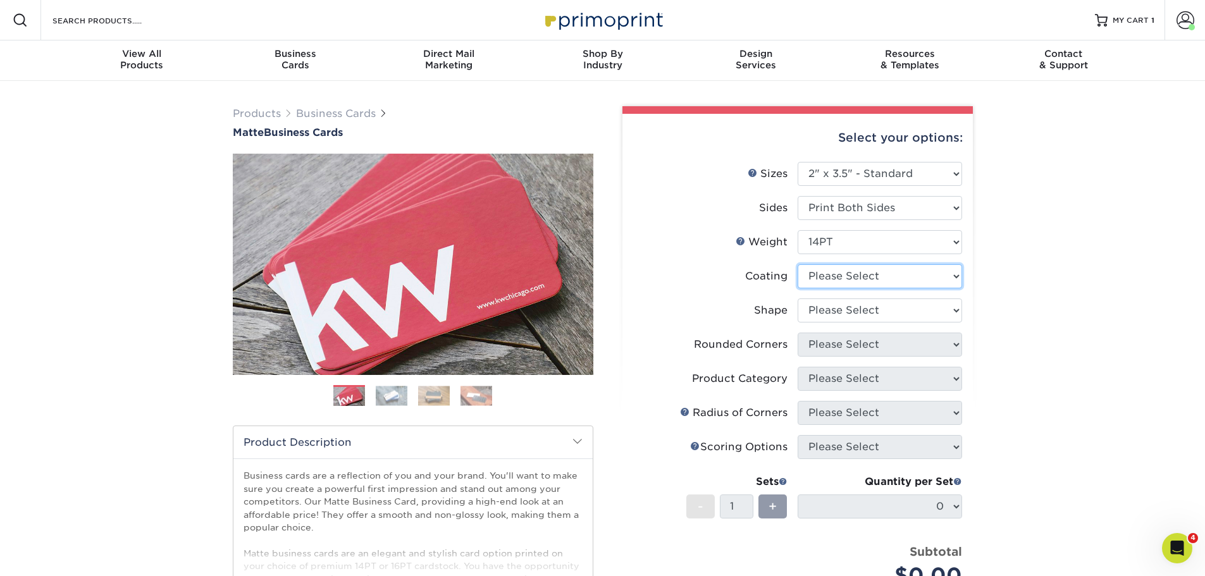
drag, startPoint x: 872, startPoint y: 272, endPoint x: 872, endPoint y: 279, distance: 7.0
click at [872, 272] on select at bounding box center [880, 276] width 164 height 24
select select "121bb7b5-3b4d-429f-bd8d-bbf80e953313"
click at [798, 264] on select at bounding box center [880, 276] width 164 height 24
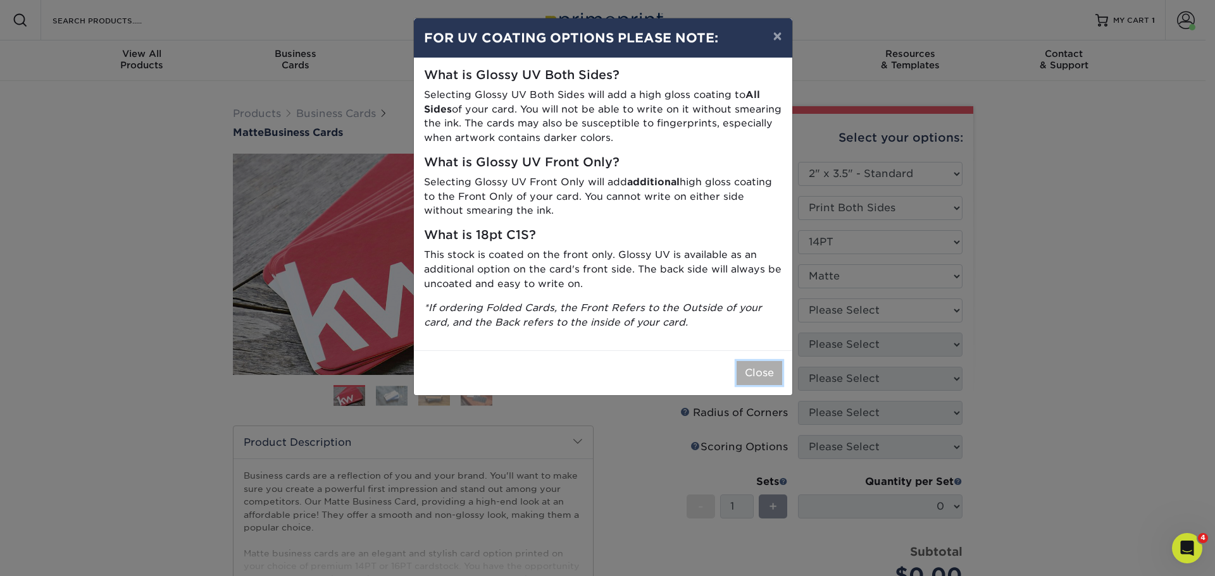
click at [774, 364] on button "Close" at bounding box center [759, 373] width 46 height 24
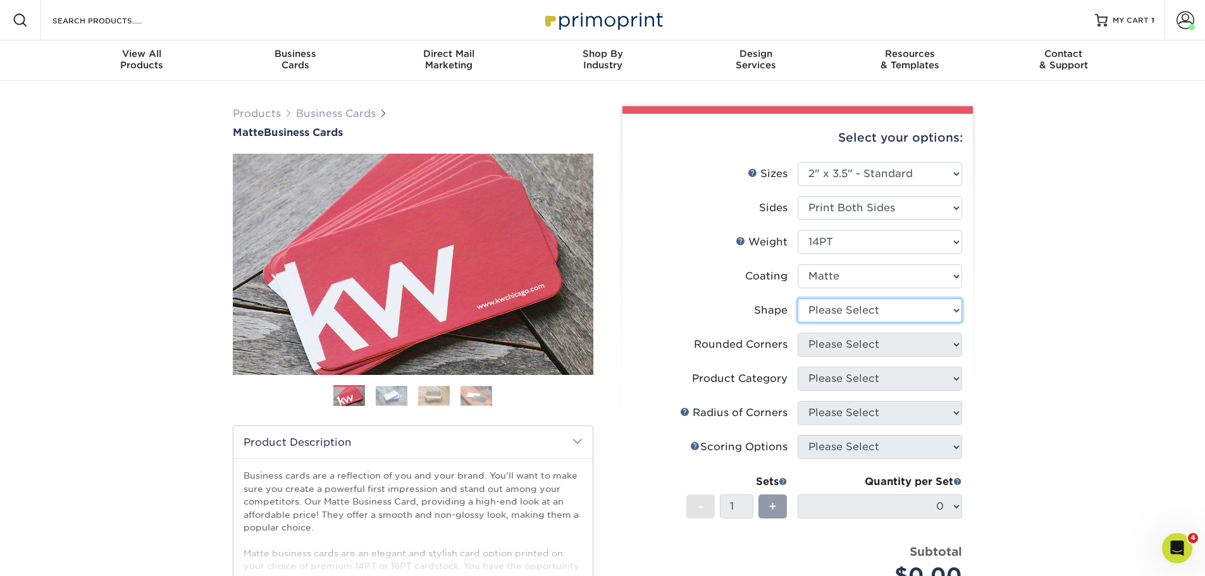
click at [848, 312] on select "Please Select Standard" at bounding box center [880, 311] width 164 height 24
select select "standard"
click at [798, 299] on select "Please Select Standard" at bounding box center [880, 311] width 164 height 24
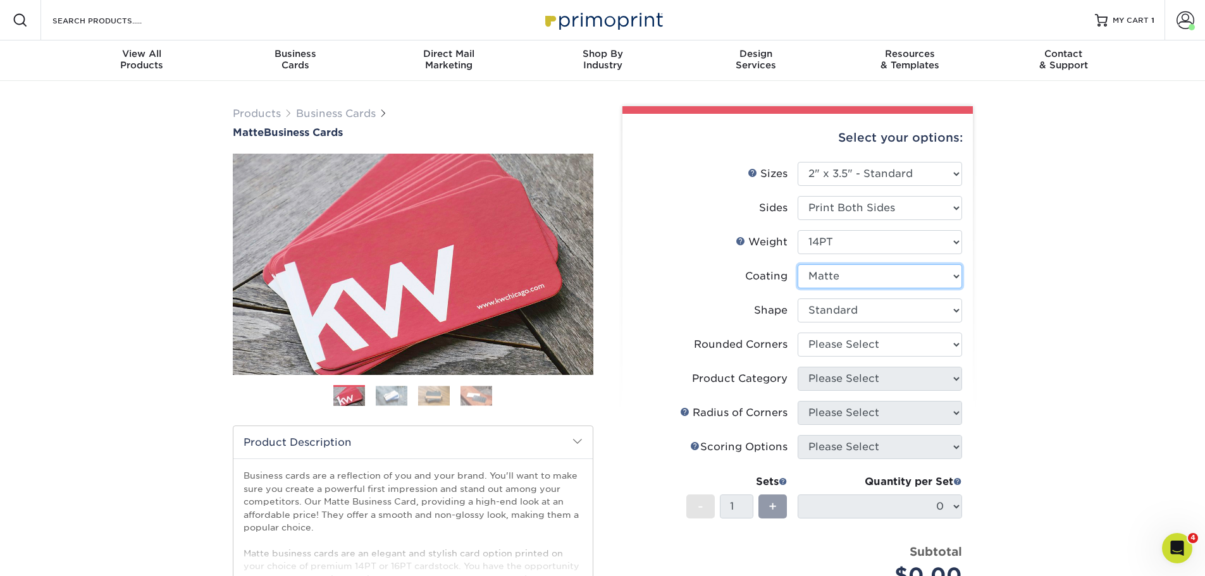
click at [852, 277] on select at bounding box center [880, 276] width 164 height 24
select select "-1"
click at [798, 264] on select at bounding box center [880, 276] width 164 height 24
select select "-1"
click at [852, 319] on select "Please Select Standard" at bounding box center [880, 311] width 164 height 24
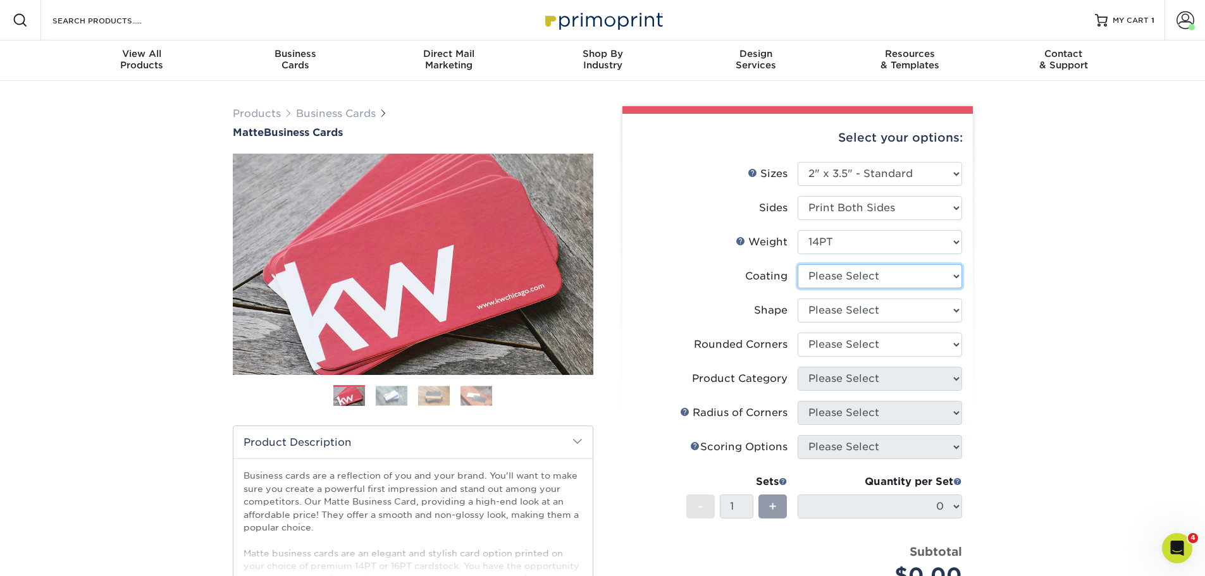
click at [853, 284] on select at bounding box center [880, 276] width 164 height 24
select select "121bb7b5-3b4d-429f-bd8d-bbf80e953313"
click at [798, 264] on select at bounding box center [880, 276] width 164 height 24
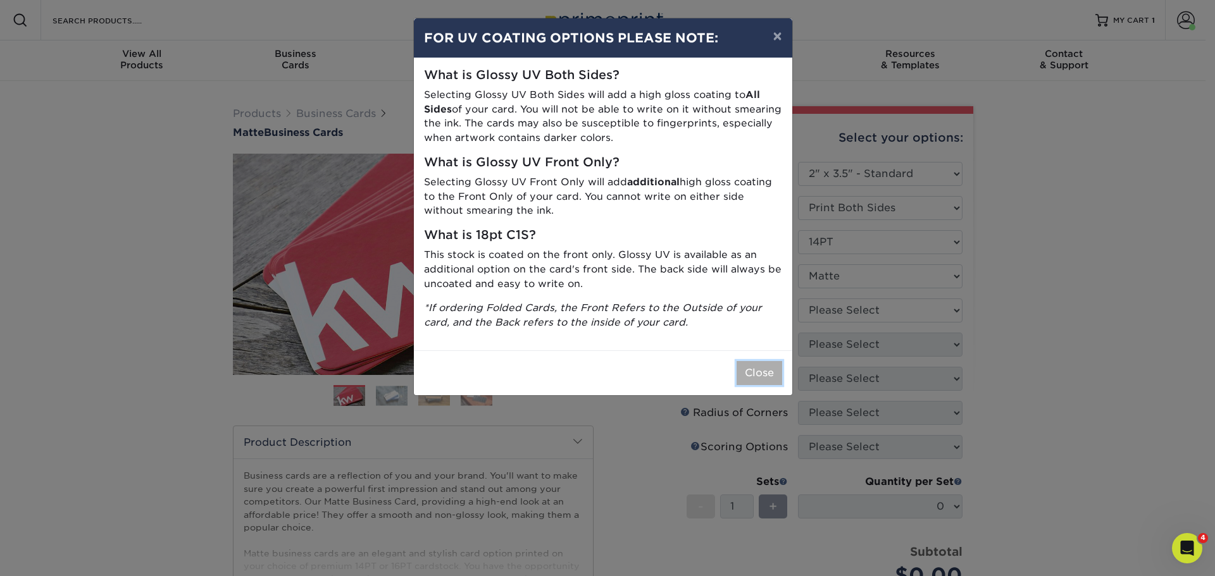
click at [758, 371] on button "Close" at bounding box center [759, 373] width 46 height 24
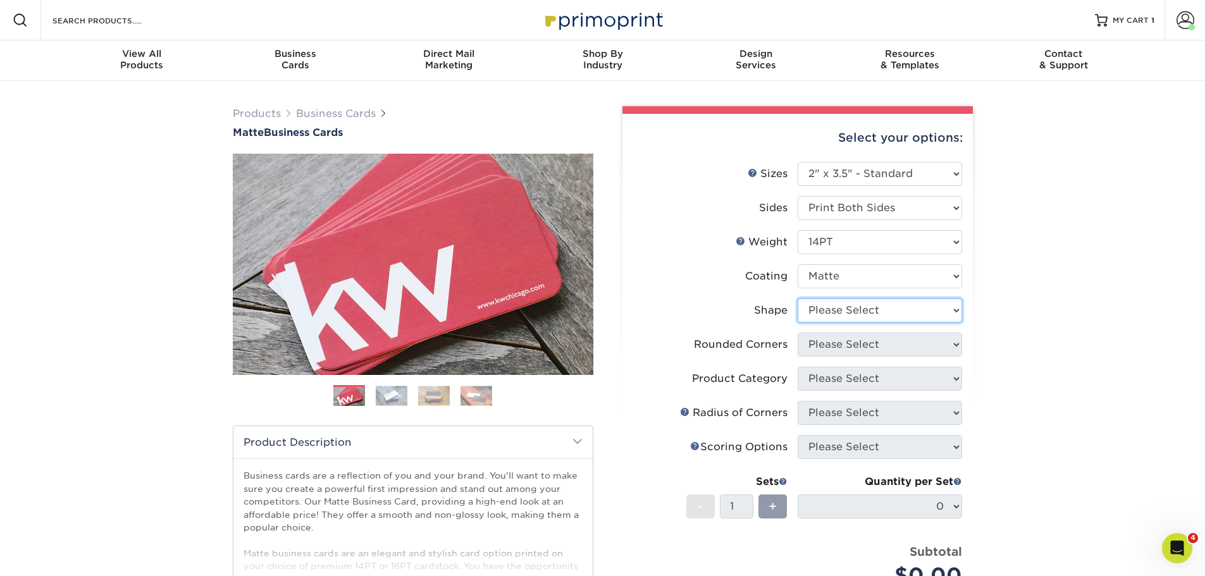
click at [867, 311] on select "Please Select Standard" at bounding box center [880, 311] width 164 height 24
select select "standard"
click at [798, 299] on select "Please Select Standard" at bounding box center [880, 311] width 164 height 24
click at [860, 337] on select "Please Select Yes - Round 2 Corners Yes - Round 4 Corners No" at bounding box center [880, 345] width 164 height 24
select select "0"
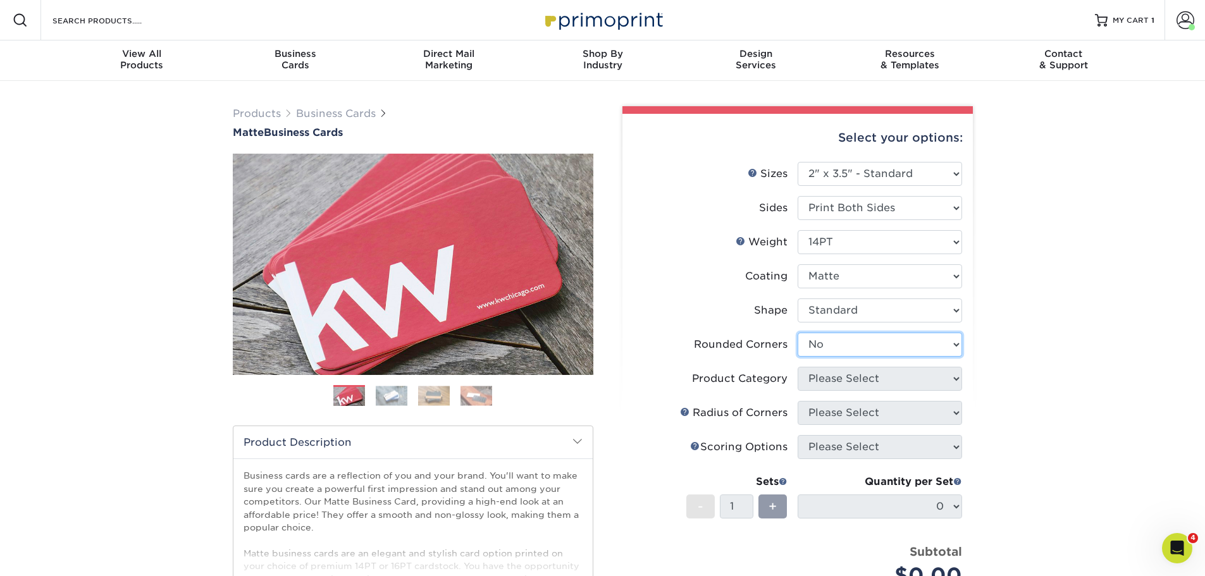
click at [798, 333] on select "Please Select Yes - Round 2 Corners Yes - Round 4 Corners No" at bounding box center [880, 345] width 164 height 24
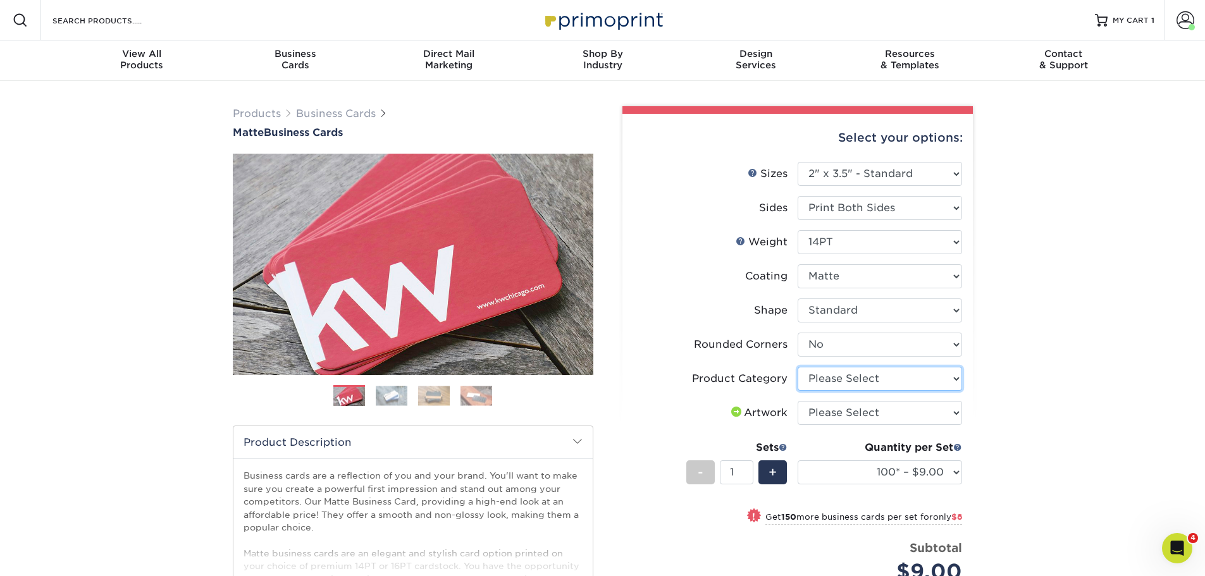
click at [859, 376] on select "Please Select Business Cards" at bounding box center [880, 379] width 164 height 24
select select "3b5148f1-0588-4f88-a218-97bcfdce65c1"
click at [798, 367] on select "Please Select Business Cards" at bounding box center [880, 379] width 164 height 24
click at [852, 414] on select "Please Select I will upload files I need a design - $100" at bounding box center [880, 413] width 164 height 24
select select "upload"
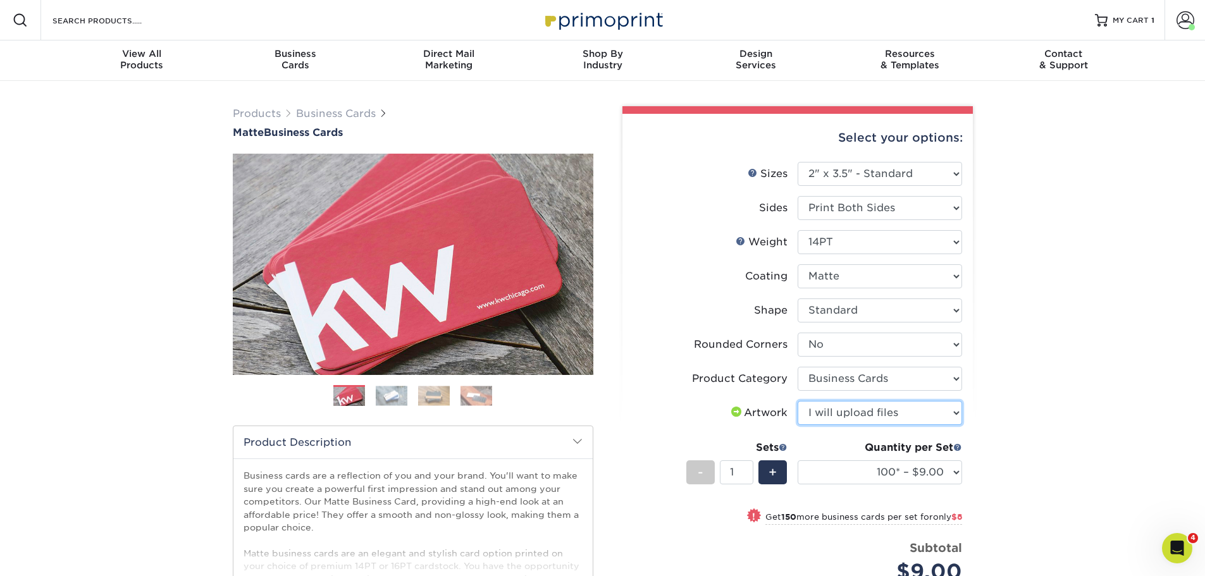
click at [798, 401] on select "Please Select I will upload files I need a design - $100" at bounding box center [880, 413] width 164 height 24
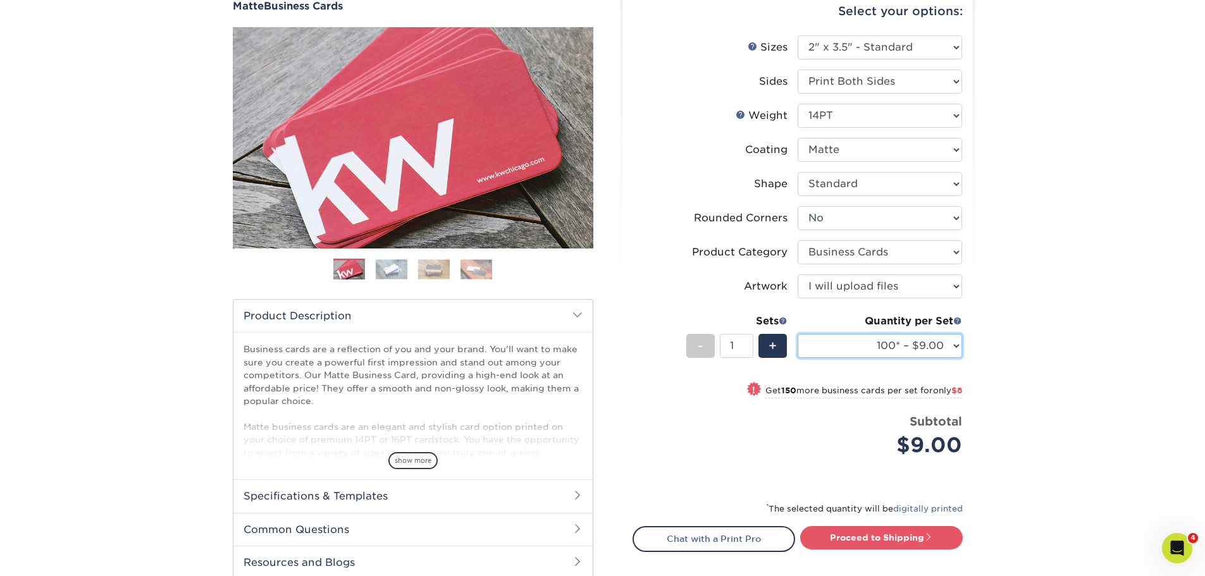
click at [958, 345] on select "100* – $9.00 250* – $17.00 500 – $33.00 1000 – $42.00 2500 – $75.00 5000 – $143…" at bounding box center [880, 346] width 164 height 24
select select "500 – $33.00"
click at [798, 334] on select "100* – $9.00 250* – $17.00 500 – $33.00 1000 – $42.00 2500 – $75.00 5000 – $143…" at bounding box center [880, 346] width 164 height 24
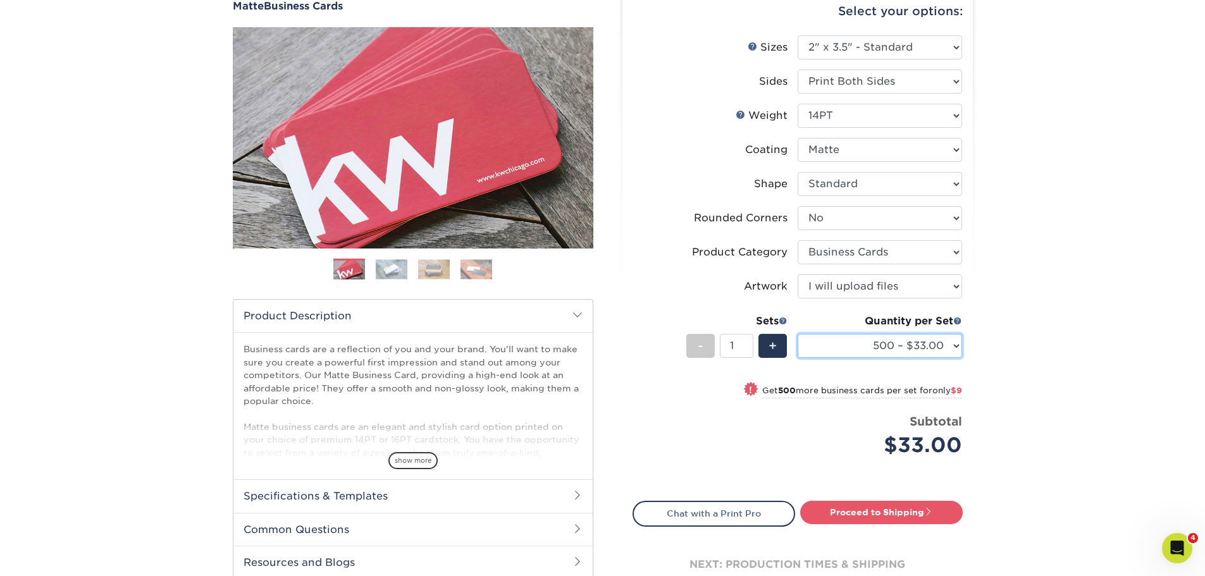
scroll to position [190, 0]
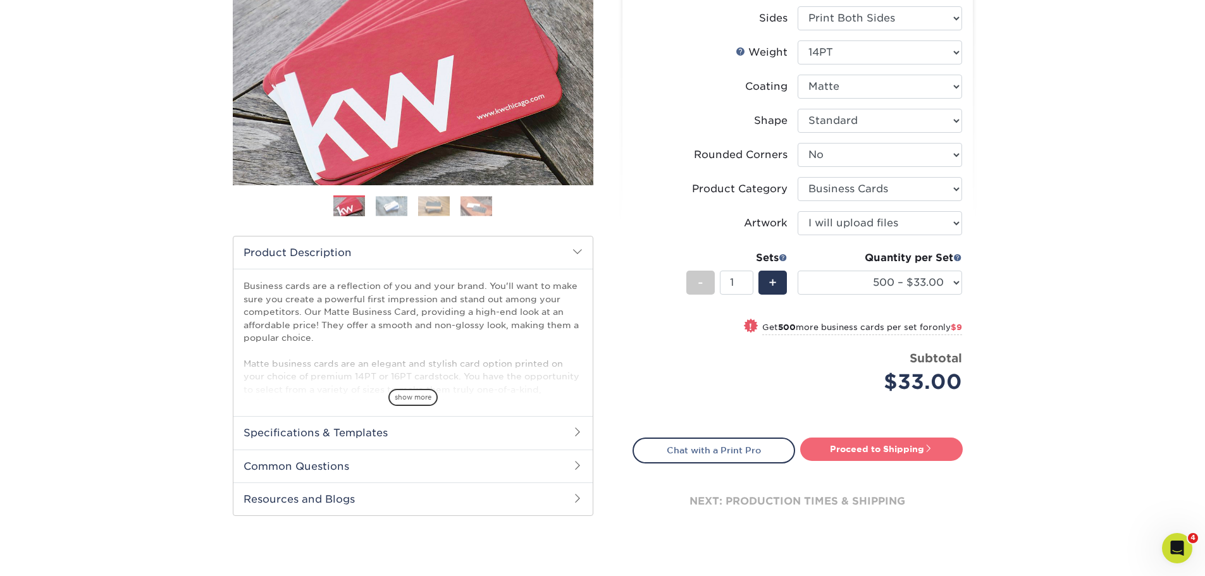
click at [852, 452] on link "Proceed to Shipping" at bounding box center [881, 449] width 163 height 23
type input "Set 1"
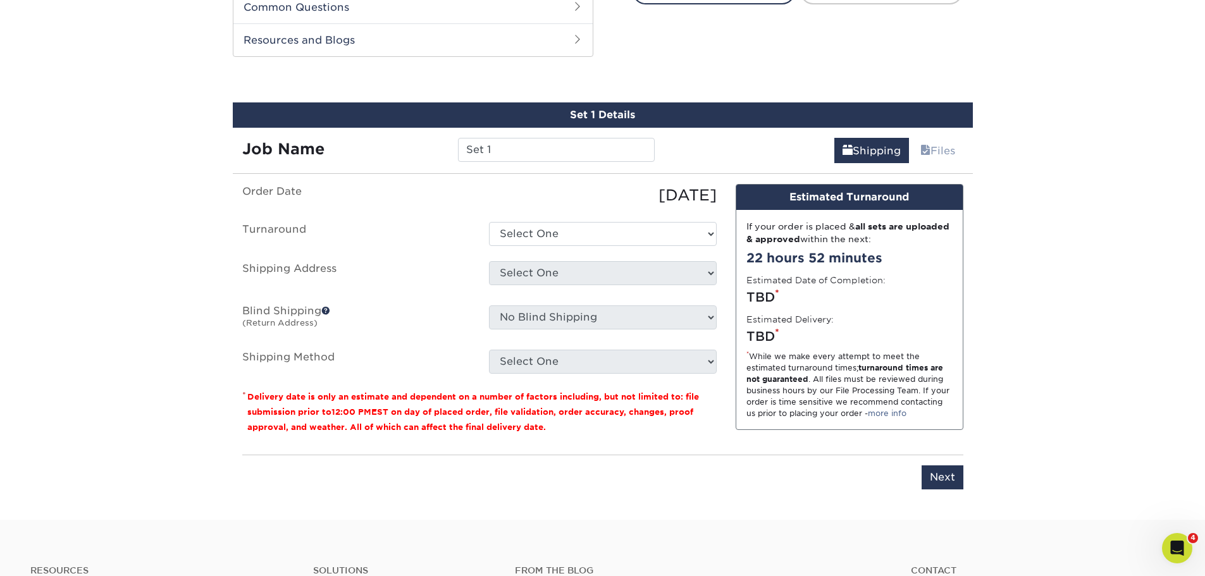
scroll to position [662, 0]
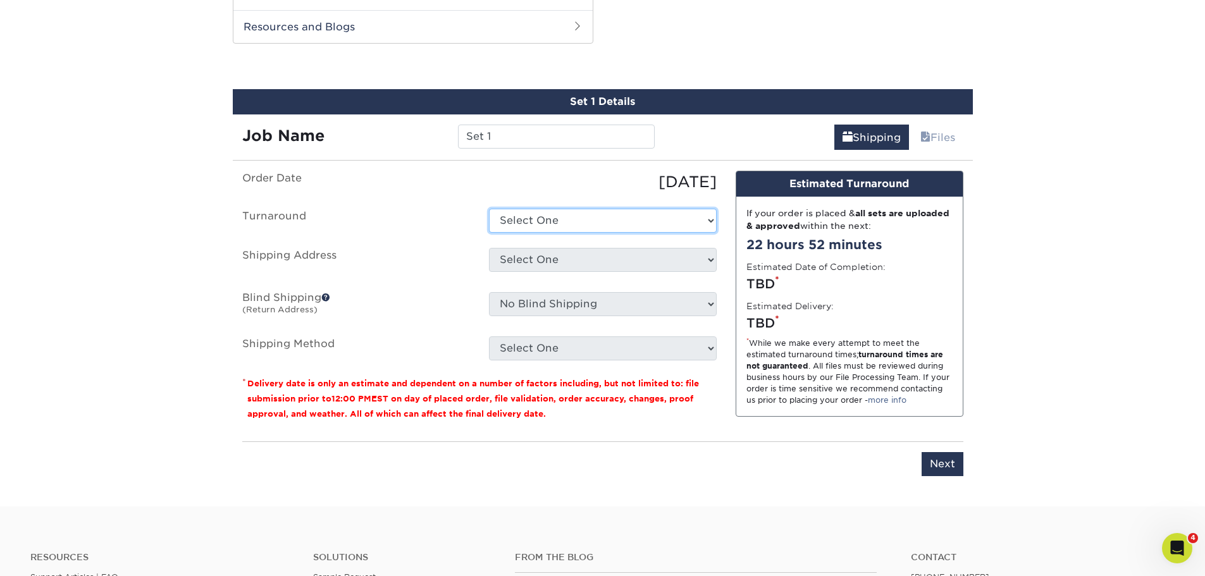
click at [576, 226] on select "Select One 2-4 Business Days 2 Day Next Business Day" at bounding box center [603, 221] width 228 height 24
select select "4593e6bc-33d2-4cf1-a66b-d77e9d82a3cc"
click at [489, 209] on select "Select One 2-4 Business Days 2 Day Next Business Day" at bounding box center [603, 221] width 228 height 24
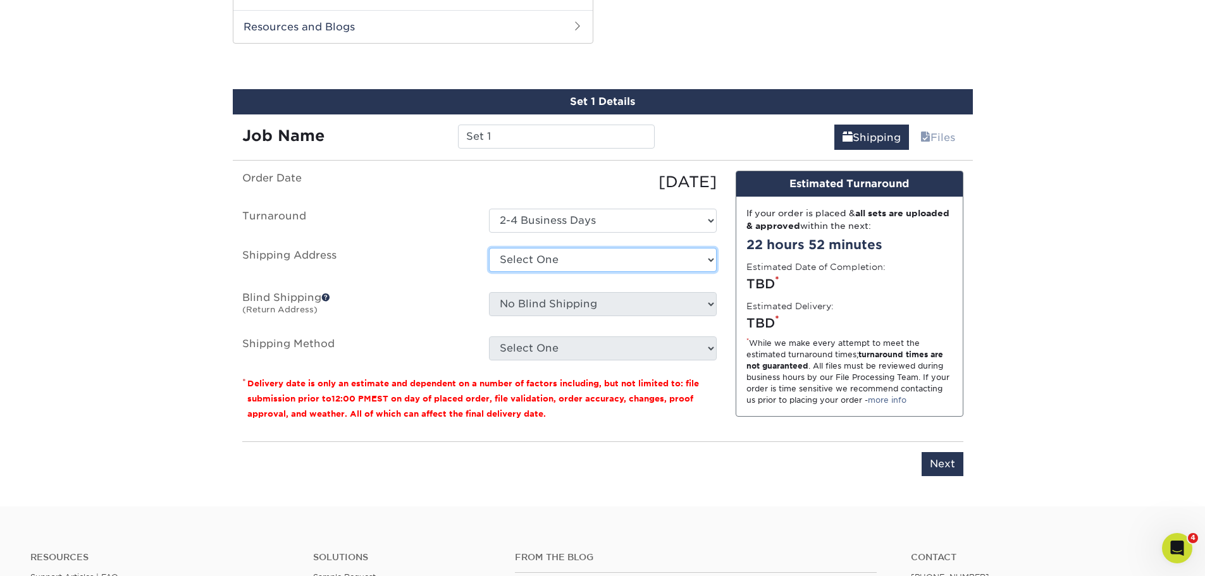
click at [578, 261] on select "Select One Hope City Printing + Add New Address" at bounding box center [603, 260] width 228 height 24
select select "252763"
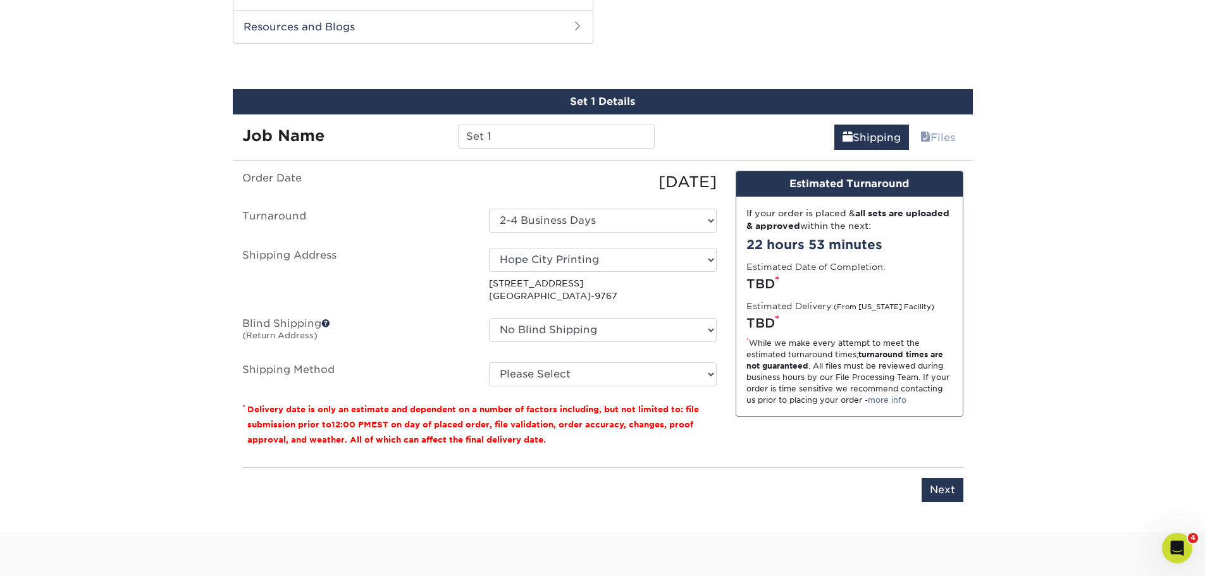
click at [627, 315] on ul "Order Date 10/03/2025 Turnaround Select One 2-4 Business Days 2 Day Next Busine…" at bounding box center [479, 279] width 474 height 216
click at [628, 326] on select "No Blind Shipping Hope City Printing + Add New Address" at bounding box center [603, 330] width 228 height 24
select select "252763"
click at [489, 318] on select "No Blind Shipping Hope City Printing + Add New Address" at bounding box center [603, 330] width 228 height 24
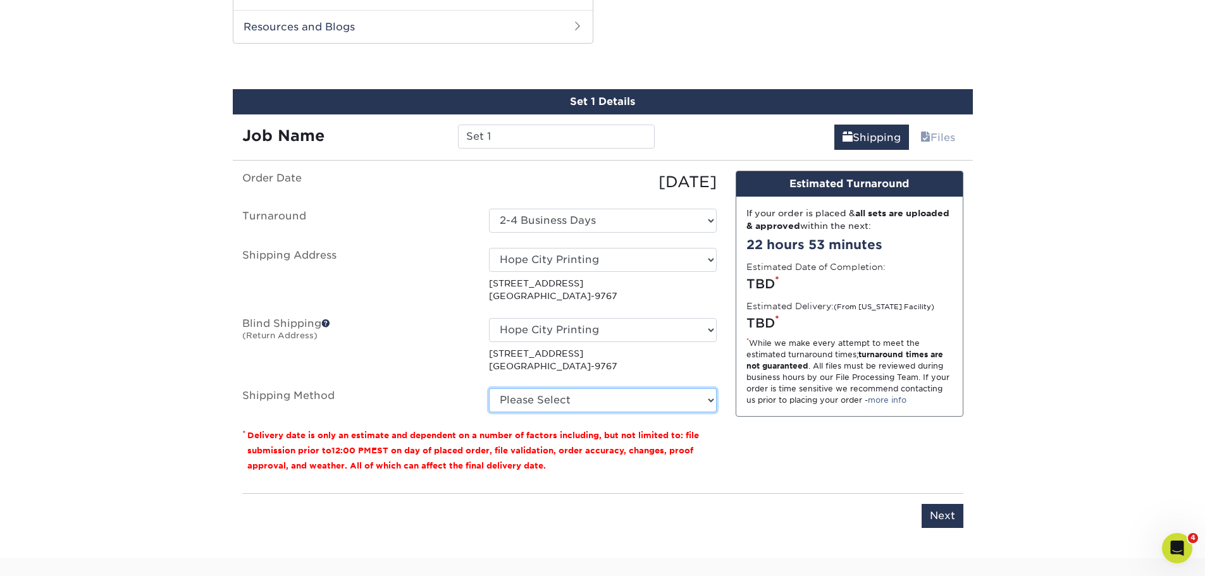
click at [625, 393] on select "Please Select Ground Shipping (+$8.96) 3 Day Shipping Service (+$20.04) 2 Day A…" at bounding box center [603, 400] width 228 height 24
select select "03"
click at [489, 388] on select "Please Select Ground Shipping (+$8.96) 3 Day Shipping Service (+$20.04) 2 Day A…" at bounding box center [603, 400] width 228 height 24
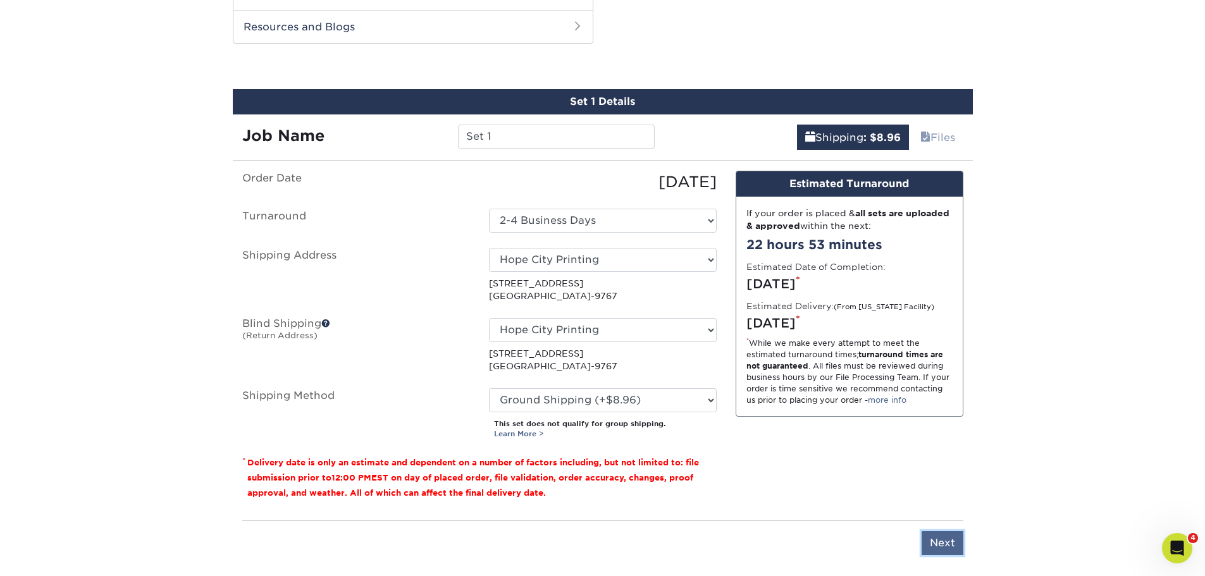
click at [944, 538] on input "Next" at bounding box center [943, 543] width 42 height 24
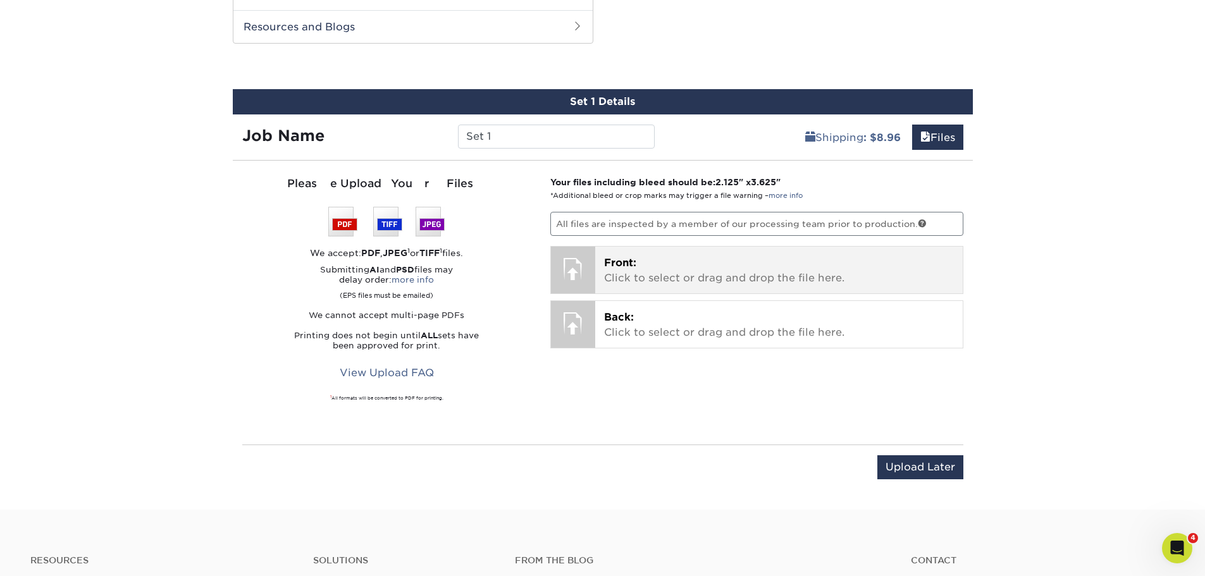
click at [698, 273] on p "Front: Click to select or drag and drop the file here." at bounding box center [779, 271] width 350 height 30
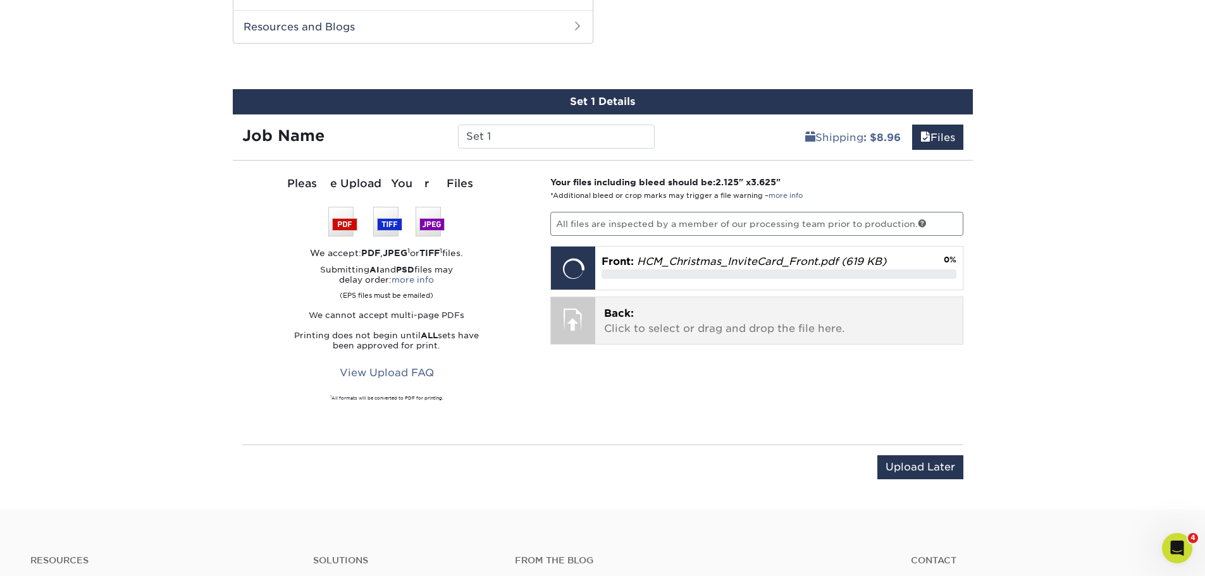
click at [635, 316] on p "Back: Click to select or drag and drop the file here." at bounding box center [779, 321] width 350 height 30
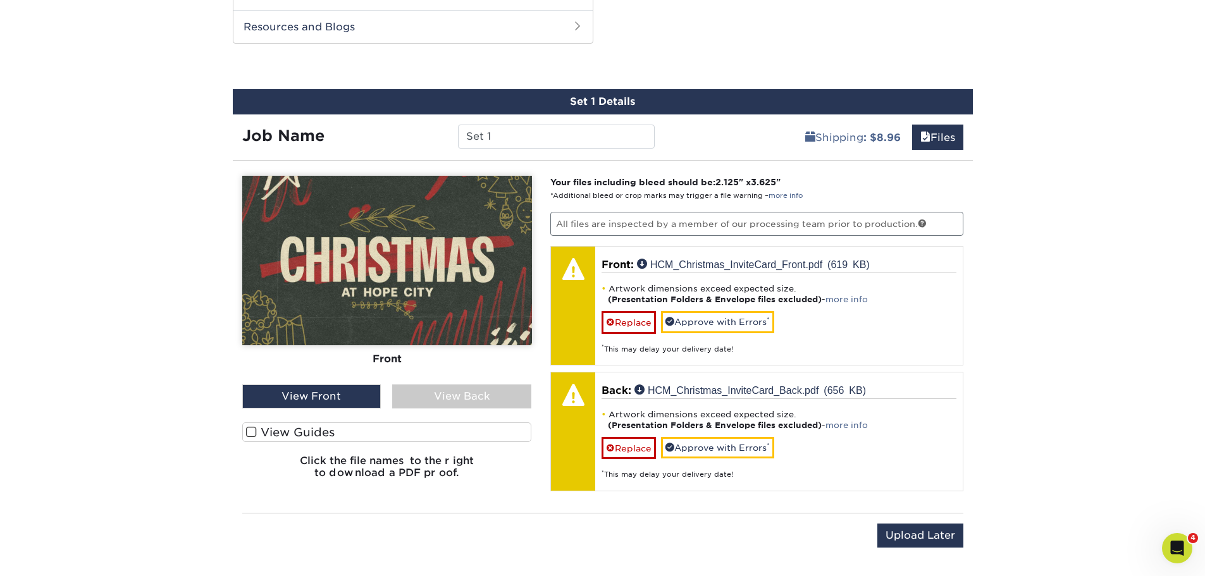
click at [415, 399] on div "View Back" at bounding box center [461, 397] width 139 height 24
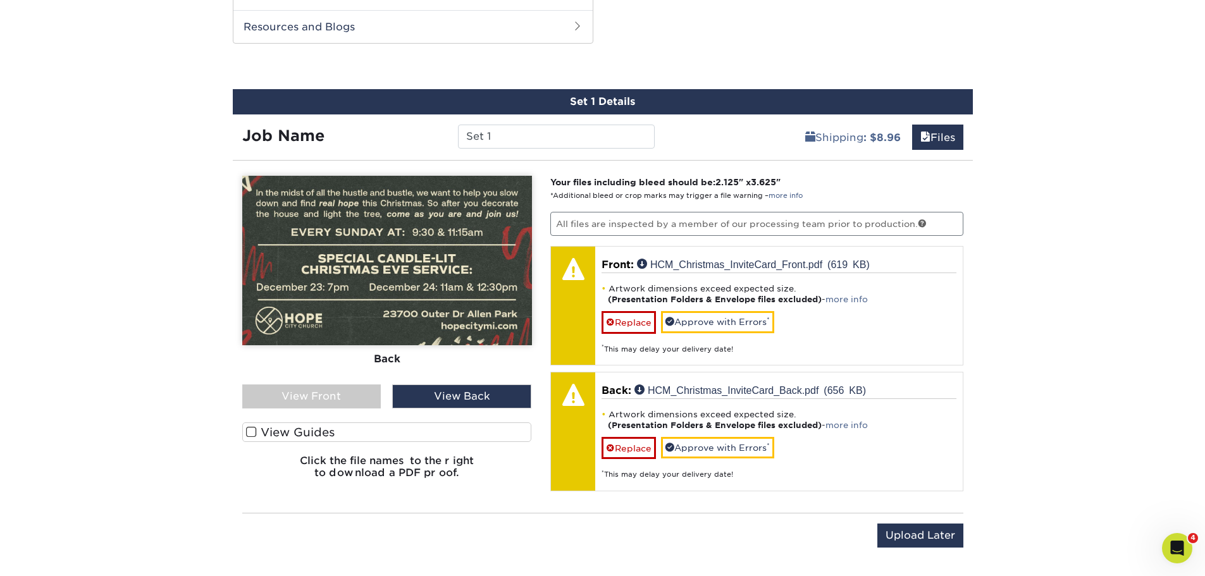
click at [328, 392] on div "View Front" at bounding box center [311, 397] width 139 height 24
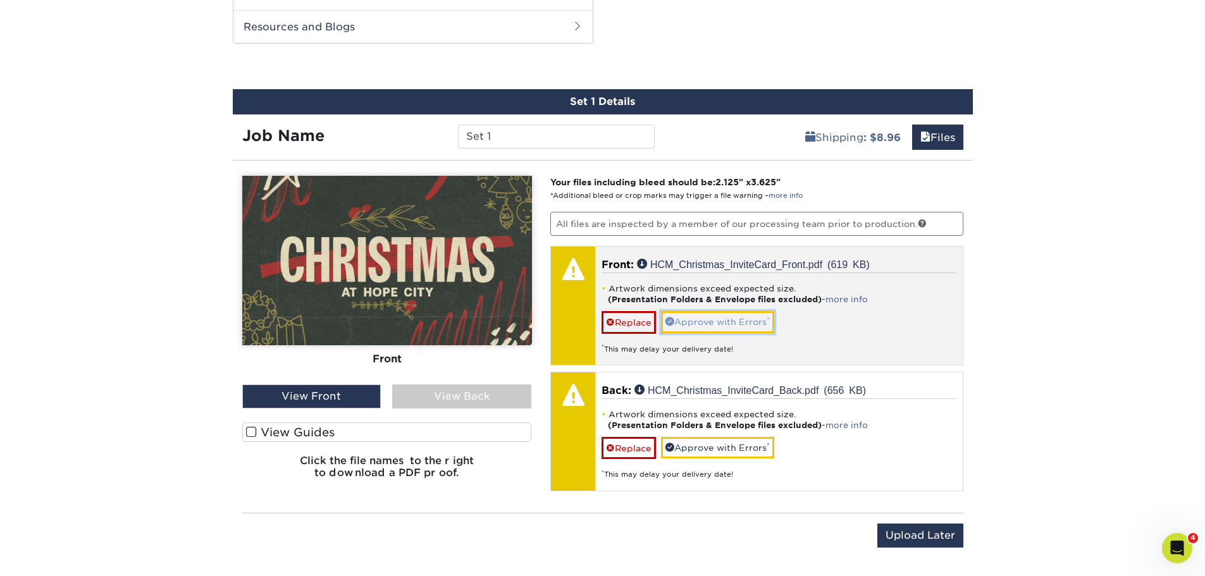
click at [724, 325] on link "Approve with Errors *" at bounding box center [717, 322] width 113 height 22
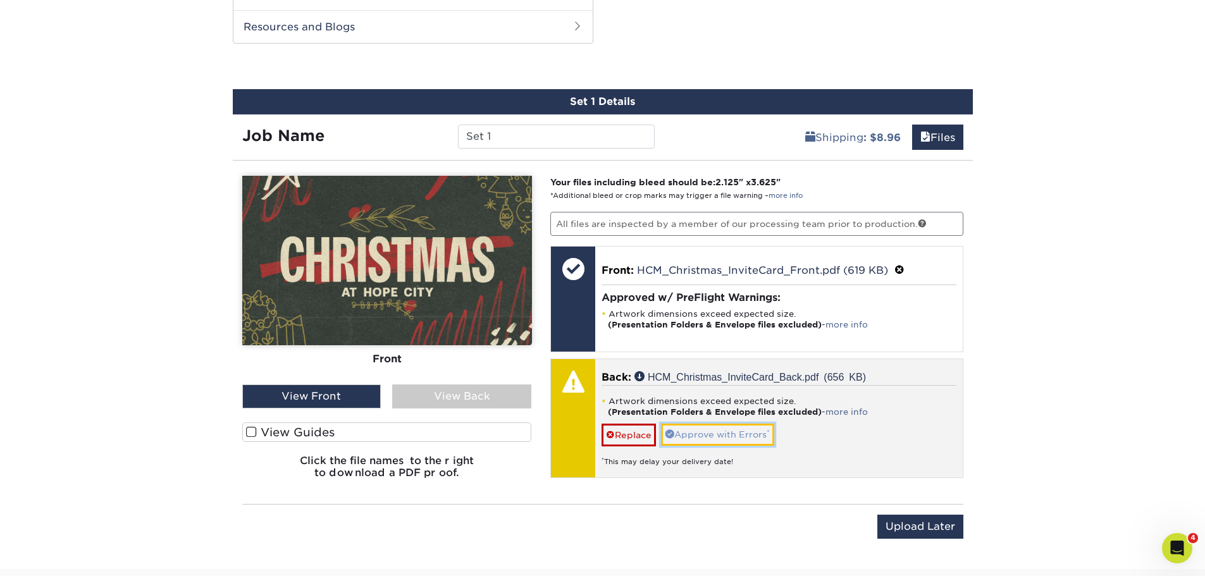
click at [732, 438] on link "Approve with Errors *" at bounding box center [717, 435] width 113 height 22
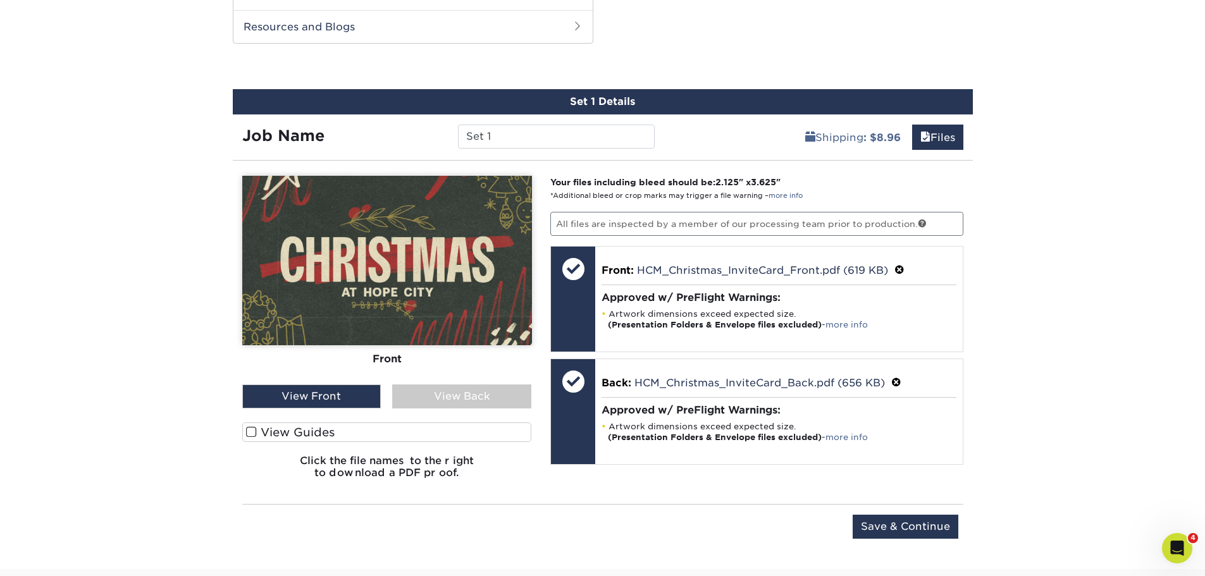
click at [426, 393] on div "View Back" at bounding box center [461, 397] width 139 height 24
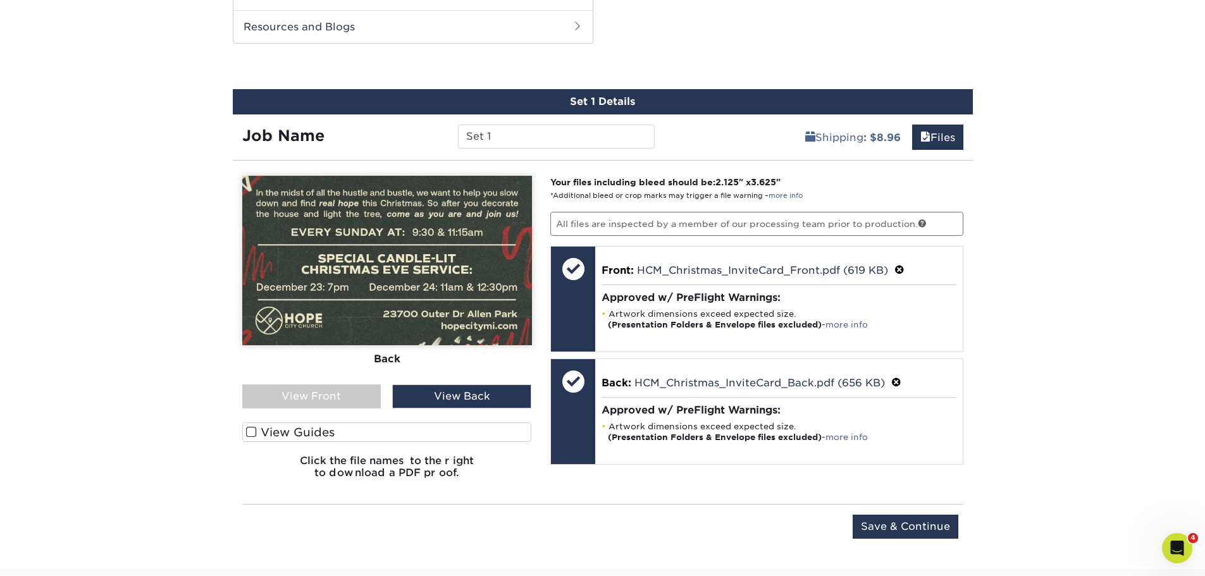
click at [360, 393] on div "View Front" at bounding box center [311, 397] width 139 height 24
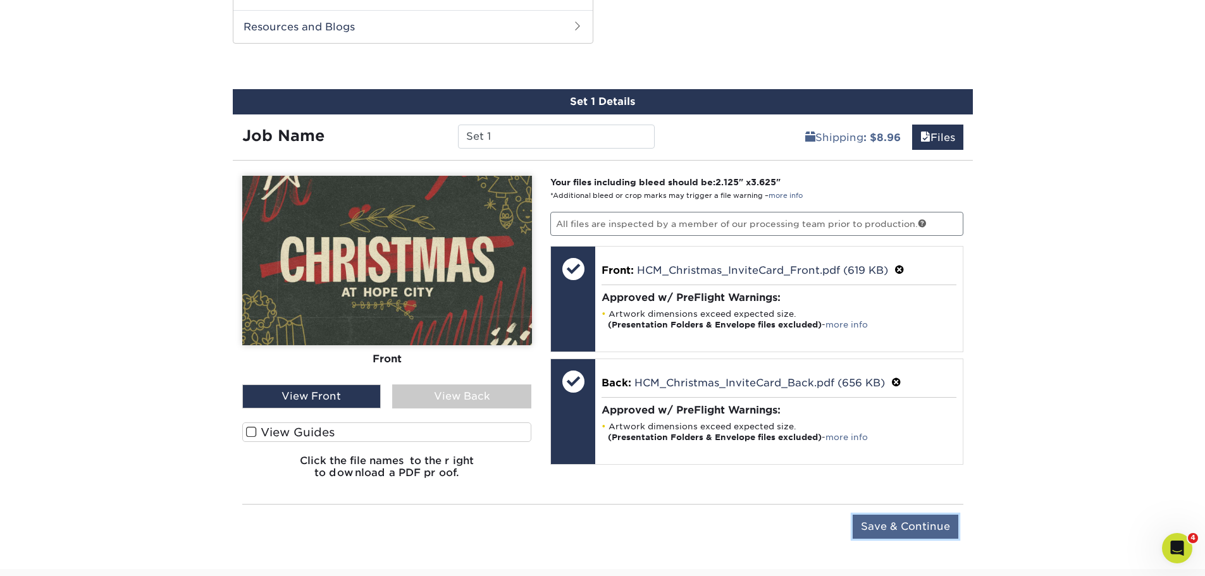
click at [927, 530] on input "Save & Continue" at bounding box center [906, 527] width 106 height 24
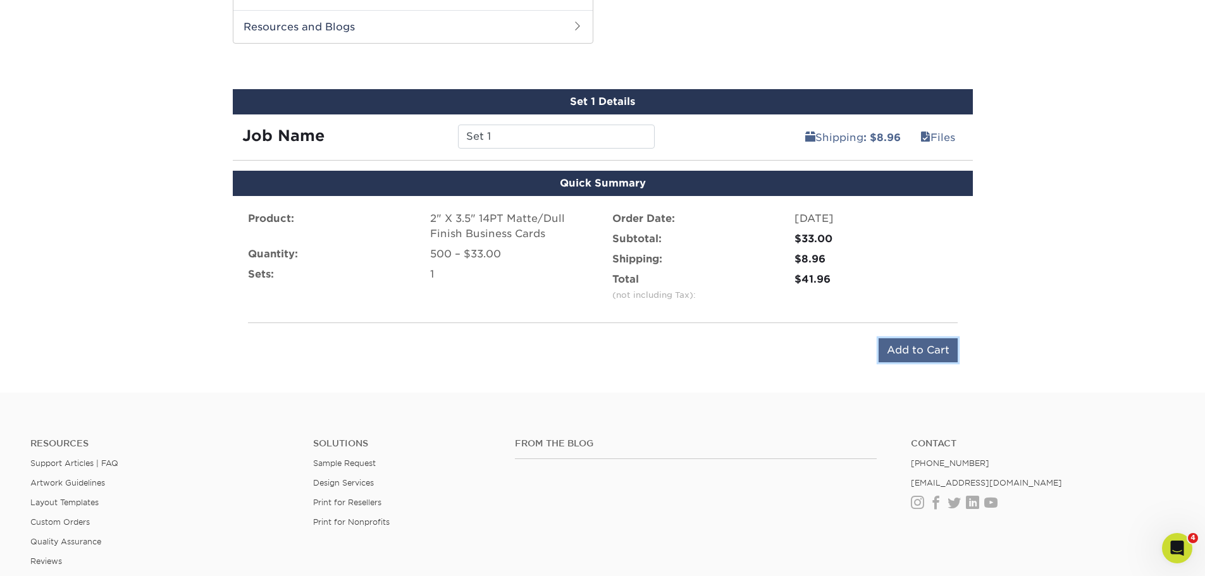
click at [902, 345] on input "Add to Cart" at bounding box center [918, 350] width 79 height 24
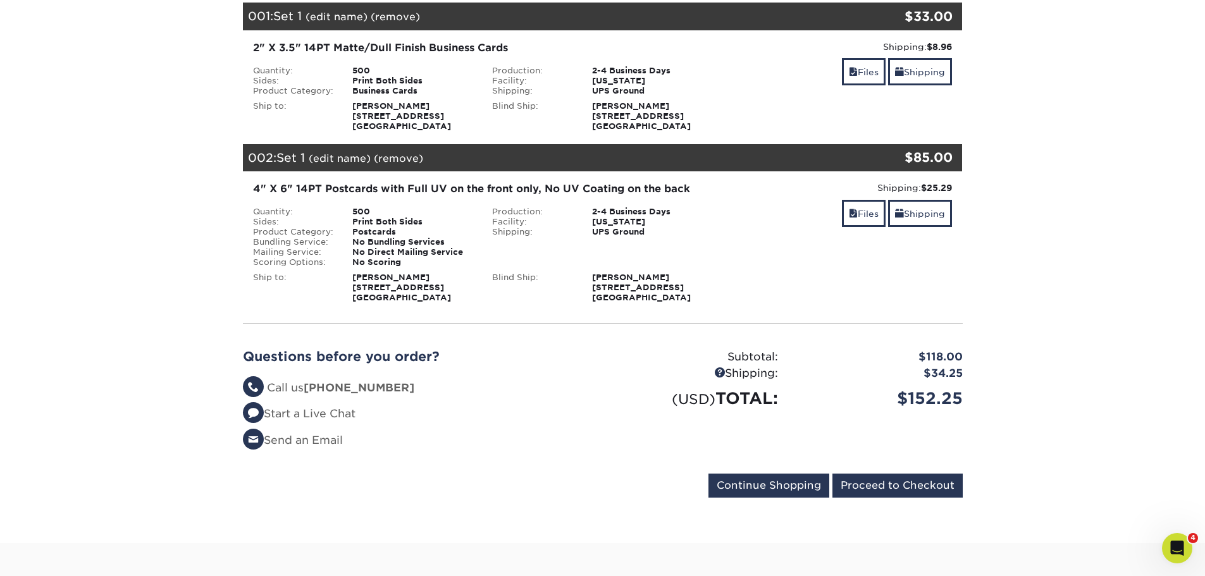
scroll to position [127, 0]
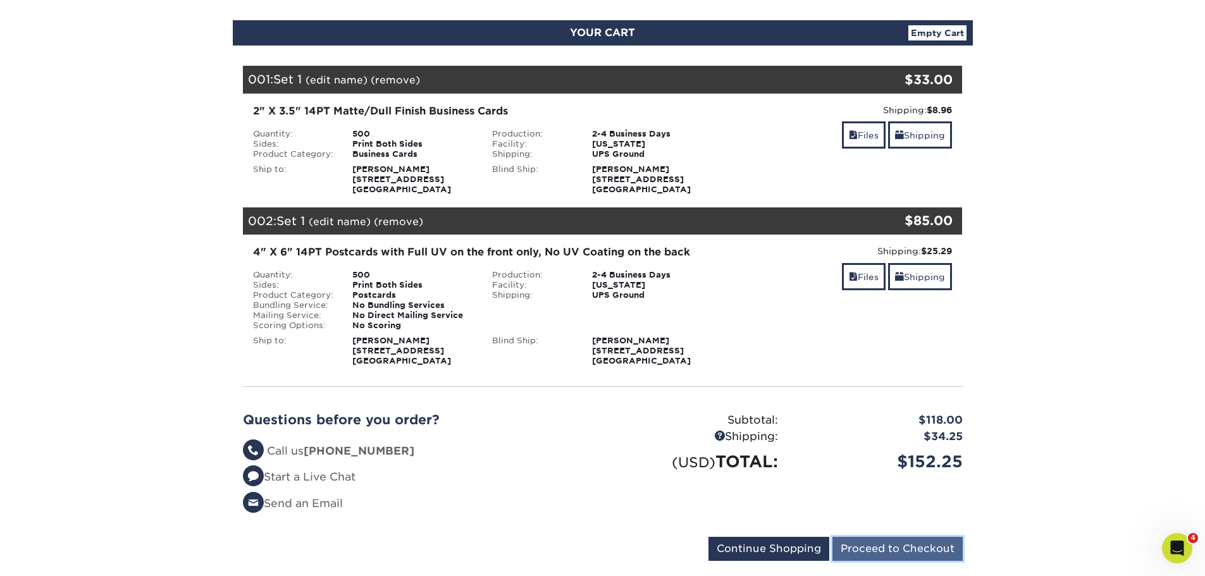
click at [883, 547] on input "Proceed to Checkout" at bounding box center [898, 549] width 130 height 24
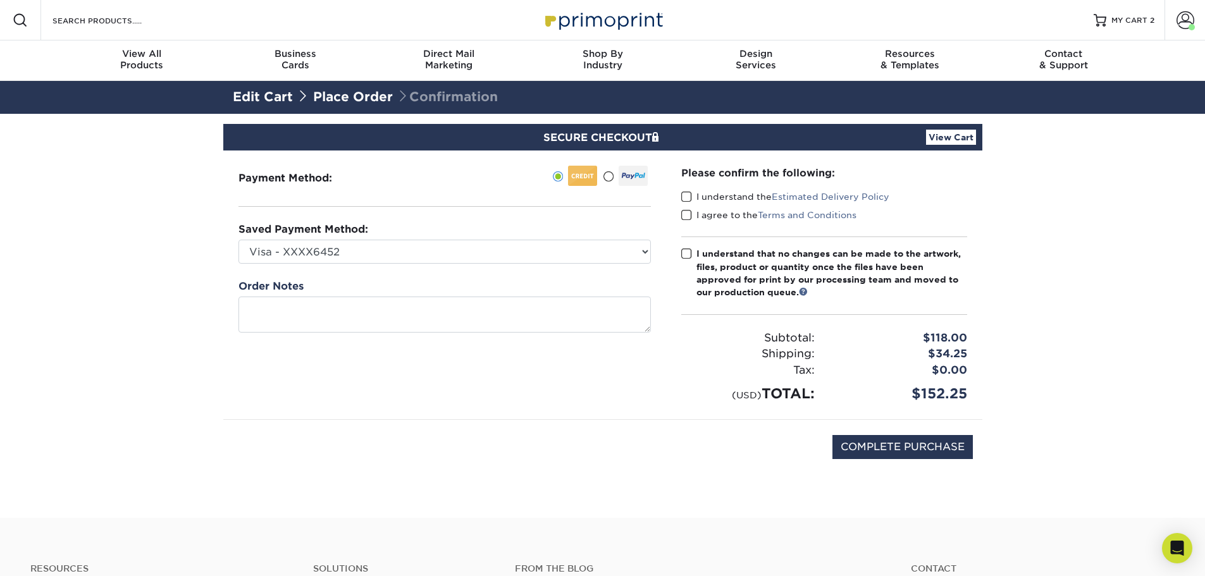
drag, startPoint x: 687, startPoint y: 196, endPoint x: 686, endPoint y: 204, distance: 8.2
click at [687, 195] on span at bounding box center [686, 197] width 11 height 12
click at [0, 0] on input "I understand the Estimated Delivery Policy" at bounding box center [0, 0] width 0 height 0
click at [686, 213] on span at bounding box center [686, 215] width 11 height 12
click at [0, 0] on input "I agree to the Terms and Conditions" at bounding box center [0, 0] width 0 height 0
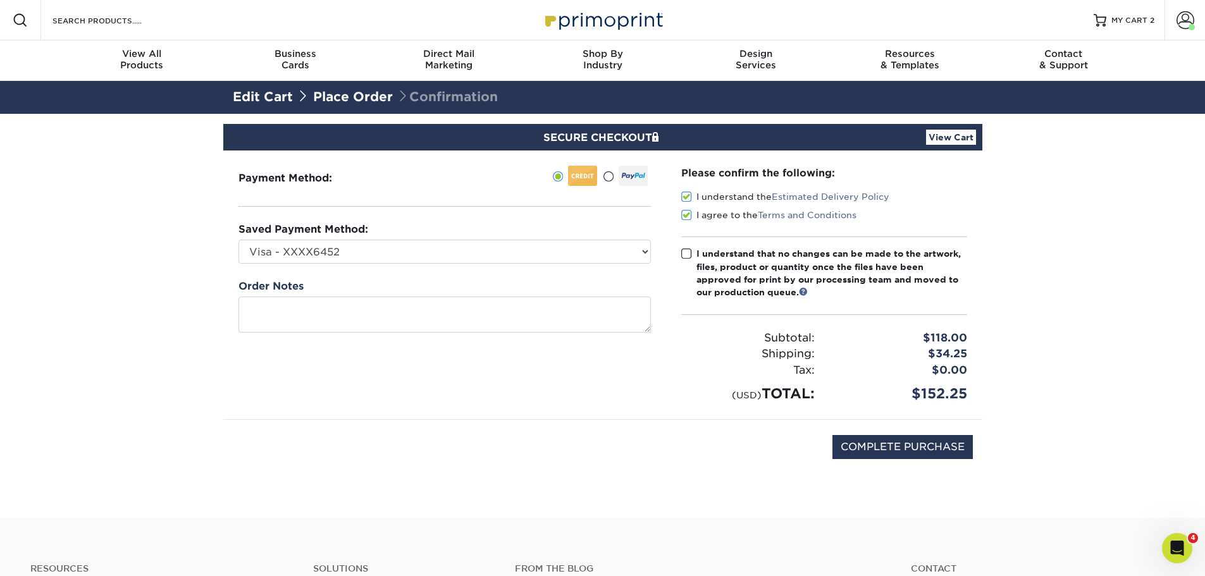
click at [686, 256] on span at bounding box center [686, 254] width 11 height 12
click at [0, 0] on input "I understand that no changes can be made to the artwork, files, product or quan…" at bounding box center [0, 0] width 0 height 0
click at [896, 446] on input "COMPLETE PURCHASE" at bounding box center [903, 447] width 140 height 24
type input "PROCESSING, PLEASE WAIT..."
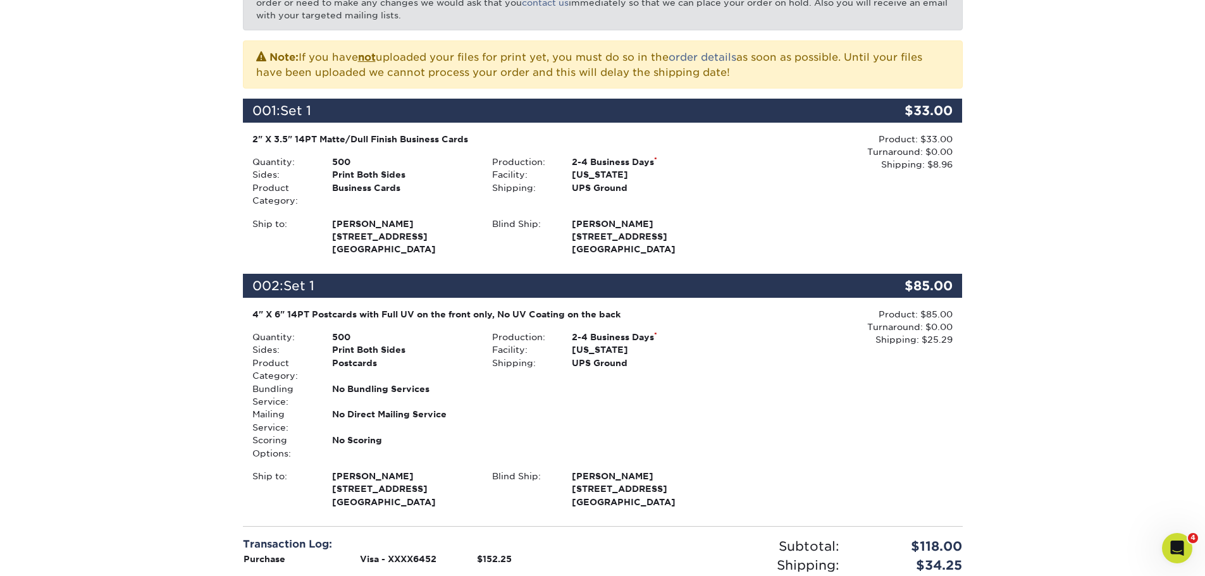
scroll to position [316, 0]
